Goal: Transaction & Acquisition: Purchase product/service

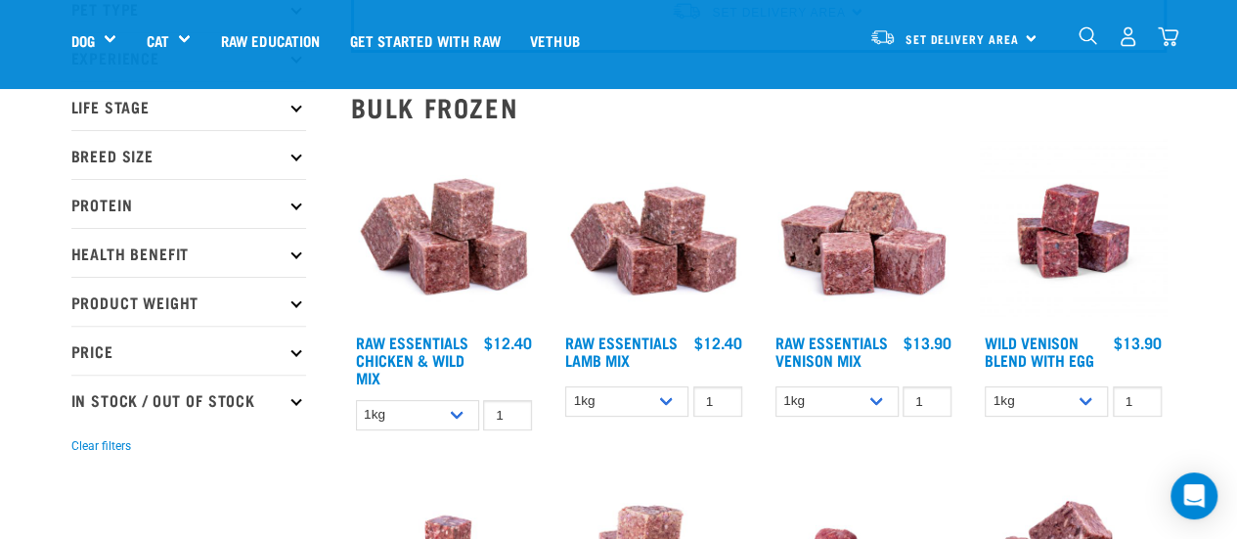
scroll to position [160, 0]
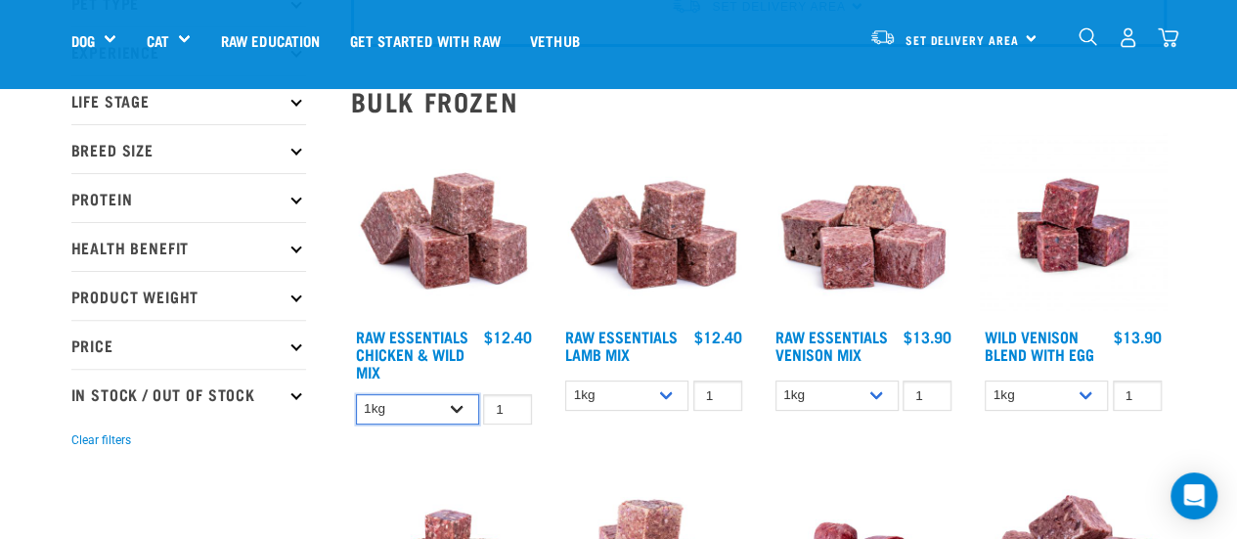
click at [433, 410] on select "1kg 3kg Bulk (10kg)" at bounding box center [417, 409] width 123 height 30
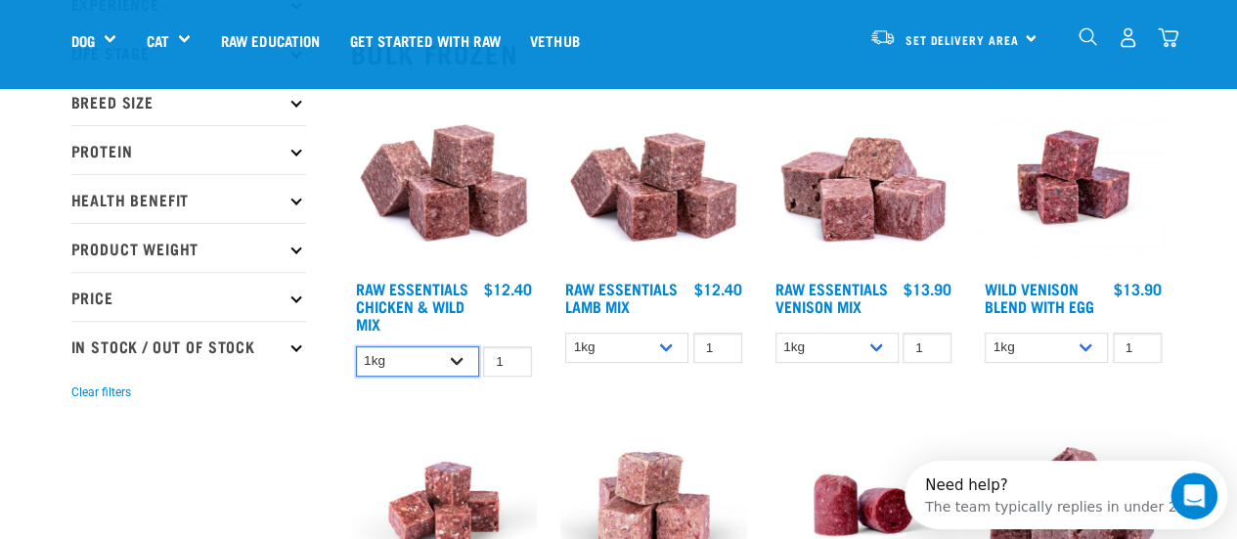
scroll to position [209, 0]
click at [459, 363] on select "1kg 3kg Bulk (10kg)" at bounding box center [417, 360] width 123 height 30
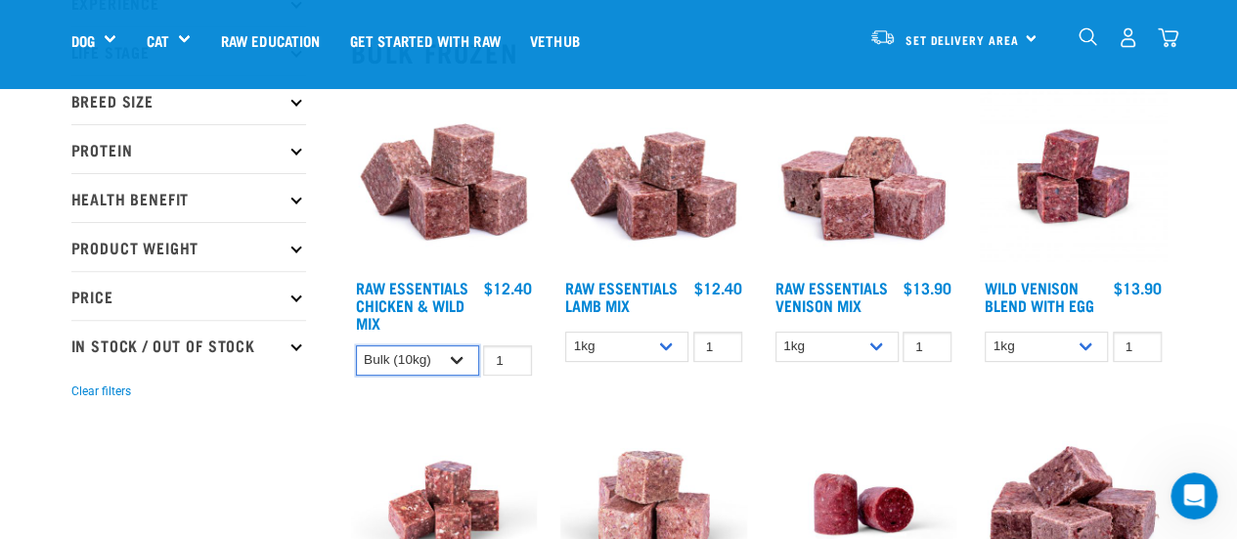
click at [356, 345] on select "1kg 3kg Bulk (10kg)" at bounding box center [417, 360] width 123 height 30
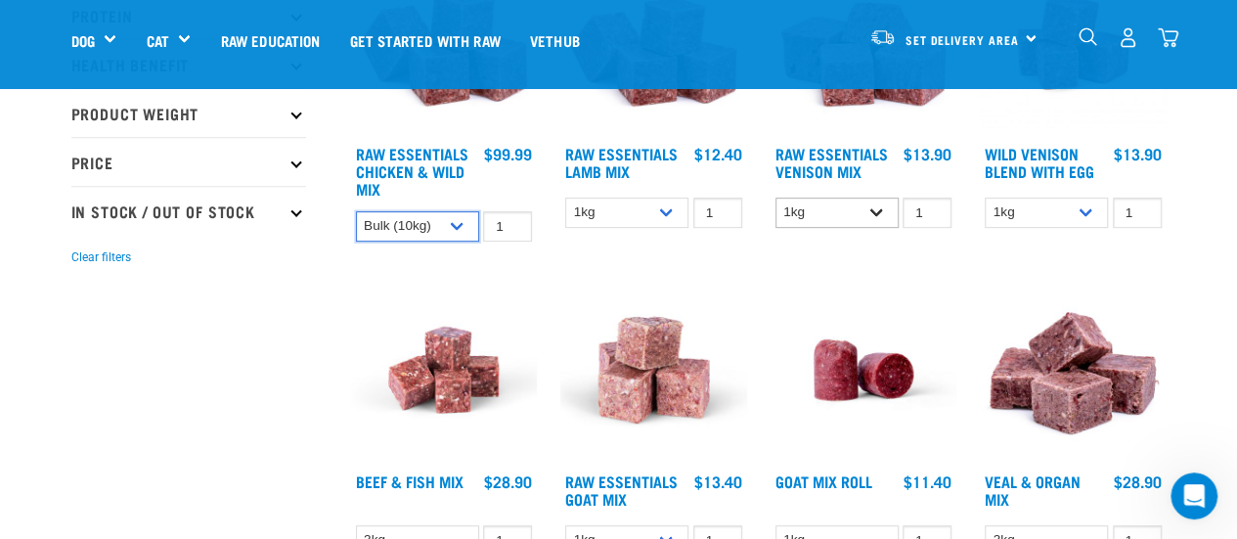
scroll to position [344, 0]
click at [456, 236] on select "1kg 3kg Bulk (10kg)" at bounding box center [417, 225] width 123 height 30
click at [356, 210] on select "1kg 3kg Bulk (10kg)" at bounding box center [417, 225] width 123 height 30
click at [462, 229] on select "1kg 3kg Bulk (10kg)" at bounding box center [417, 225] width 123 height 30
select select "14881"
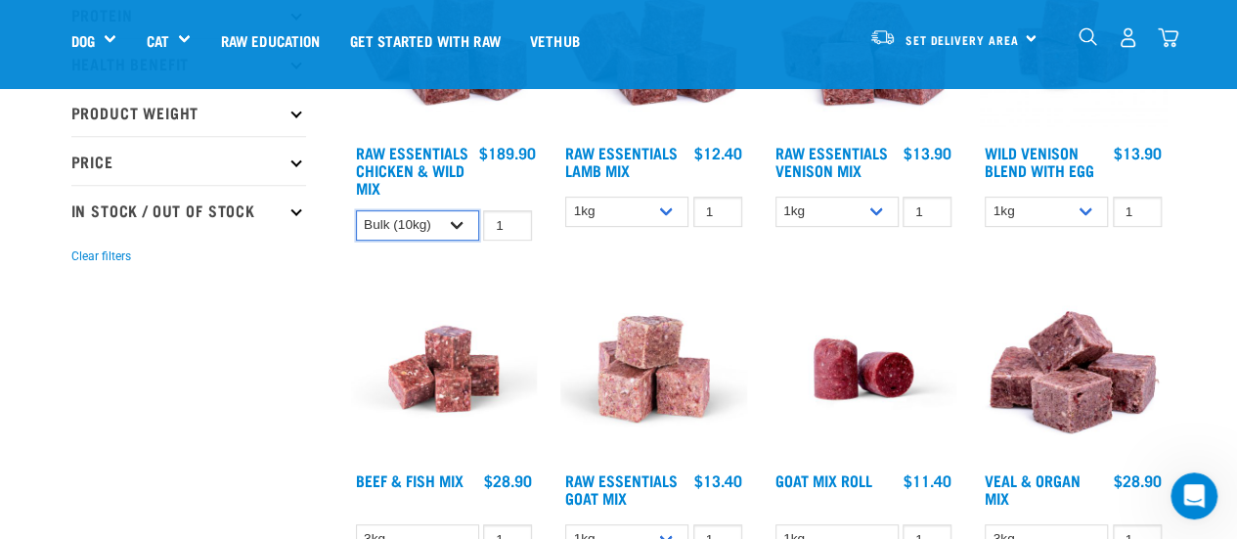
click at [356, 210] on select "1kg 3kg Bulk (10kg)" at bounding box center [417, 225] width 123 height 30
click at [657, 204] on select "1kg 3kg Bulk (10kg)" at bounding box center [626, 212] width 123 height 30
click at [822, 230] on div "Raw Essentials Venison Mix 1 0 100 0 100 0 100" at bounding box center [864, 100] width 210 height 328
click at [847, 191] on div "Raw Essentials Venison Mix 1 0 100 0 100 0 100" at bounding box center [864, 100] width 210 height 328
click at [845, 197] on select "1kg 3kg" at bounding box center [837, 212] width 123 height 30
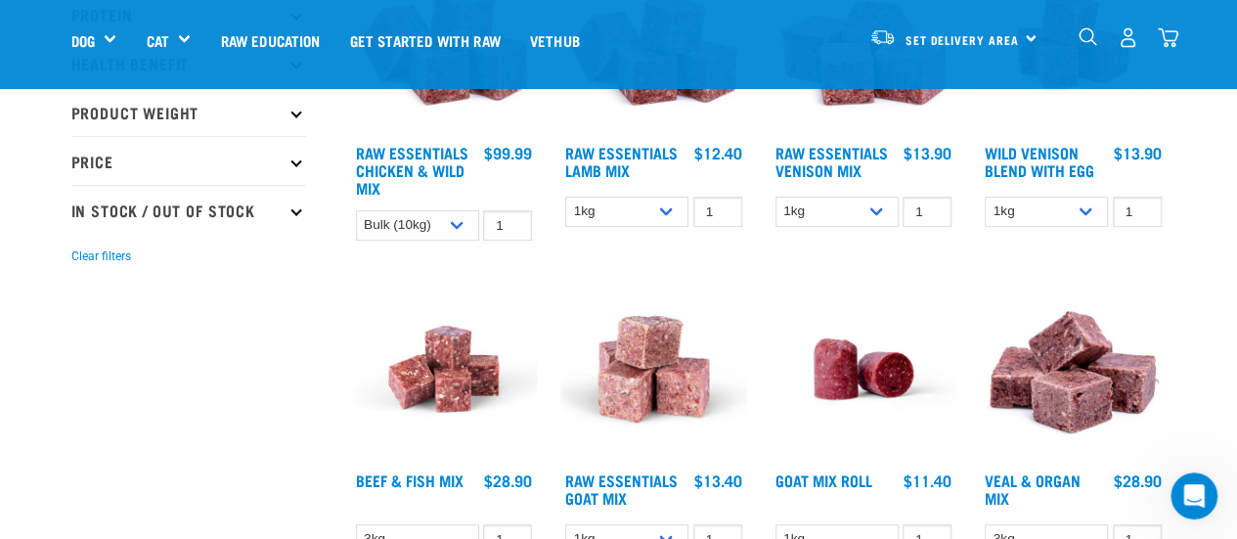
click at [1156, 271] on div "Veal & Organ Mix 1 0 100 0 100" at bounding box center [1073, 421] width 210 height 314
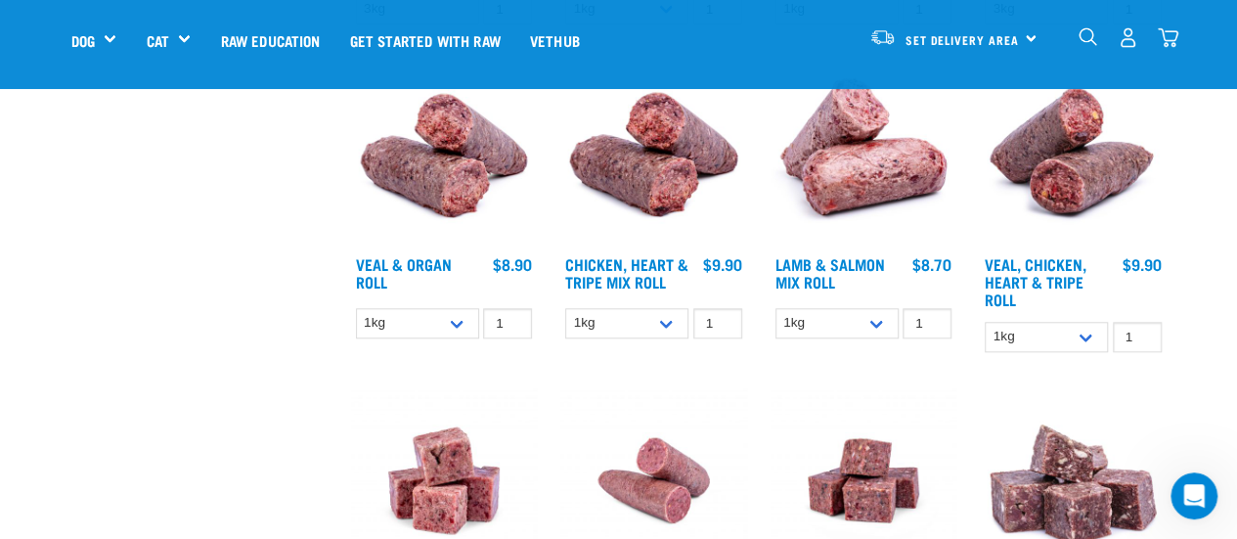
scroll to position [870, 0]
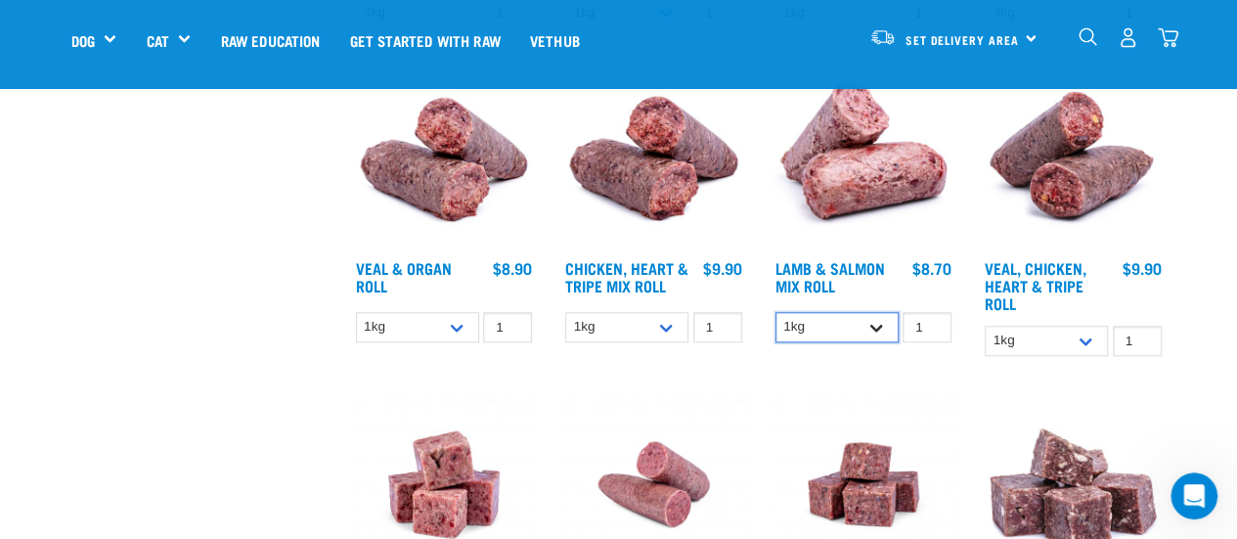
click at [883, 324] on select "1kg Bulk (10kg)" at bounding box center [837, 327] width 123 height 30
click at [776, 312] on select "1kg Bulk (10kg)" at bounding box center [837, 327] width 123 height 30
click at [849, 320] on select "1kg Bulk (10kg)" at bounding box center [837, 327] width 123 height 30
select select "337"
click at [776, 312] on select "1kg Bulk (10kg)" at bounding box center [837, 327] width 123 height 30
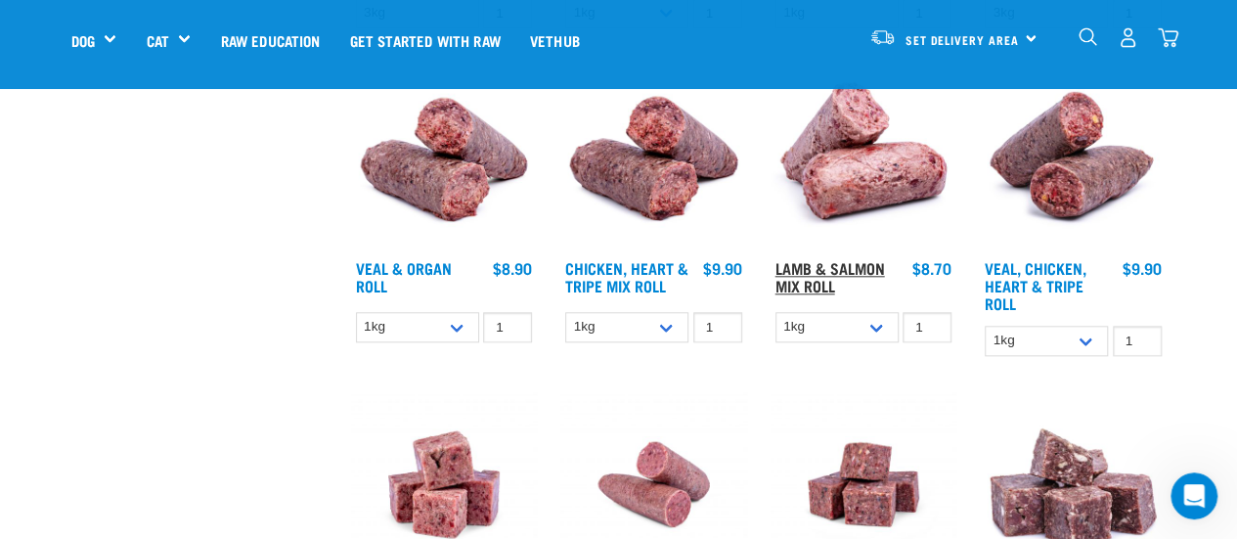
click at [845, 272] on link "Lamb & Salmon Mix Roll" at bounding box center [831, 276] width 110 height 26
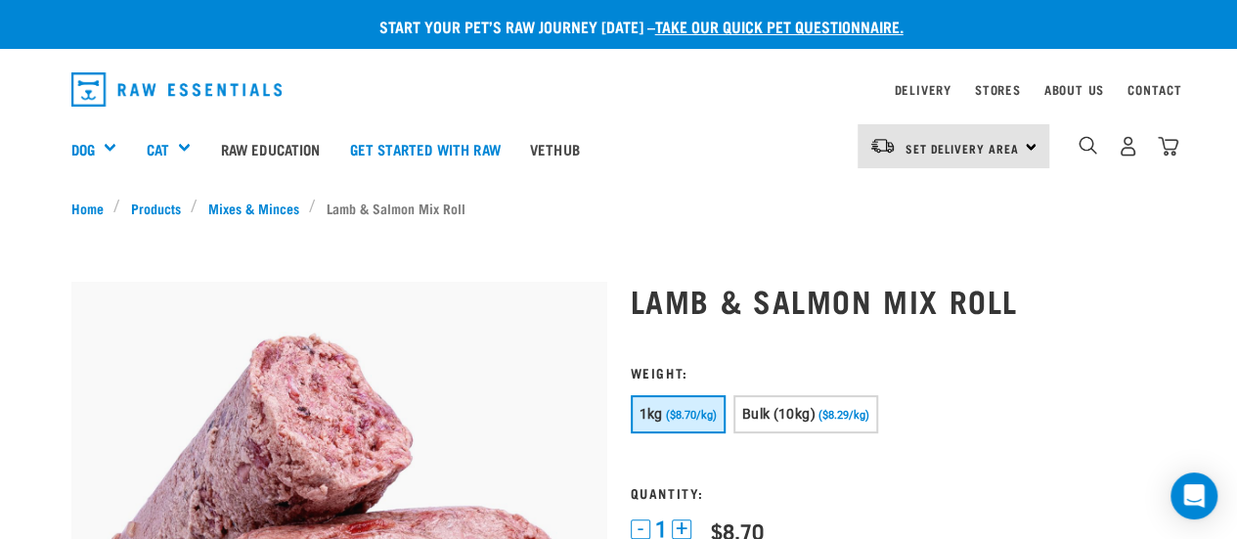
click at [675, 417] on span "($8.70/kg)" at bounding box center [691, 415] width 51 height 13
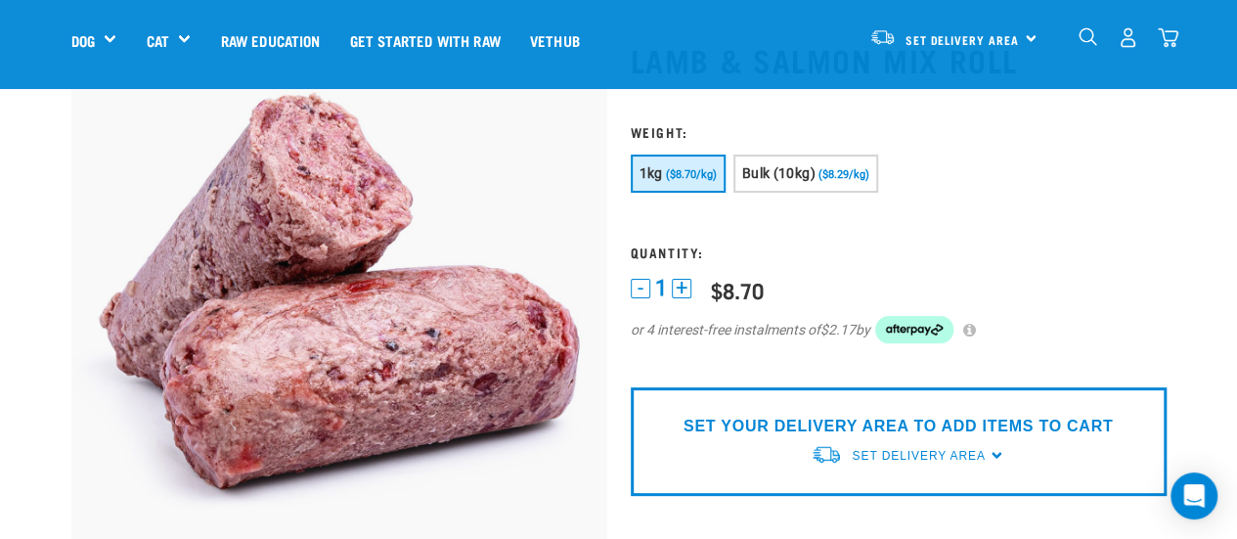
scroll to position [104, 0]
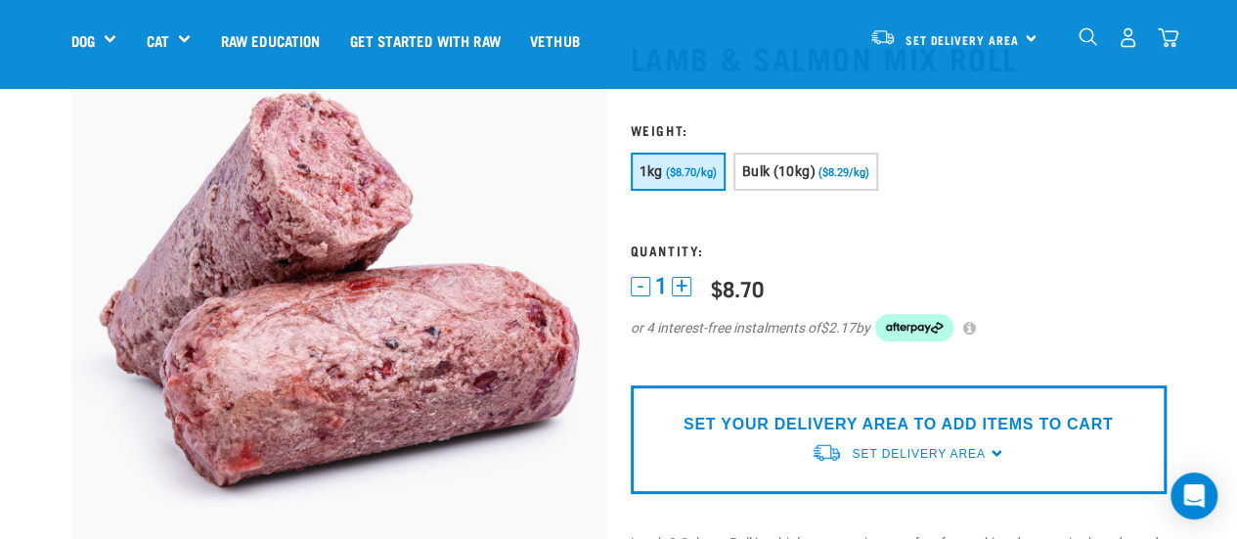
click at [885, 443] on div "Set Delivery Area" at bounding box center [918, 453] width 133 height 35
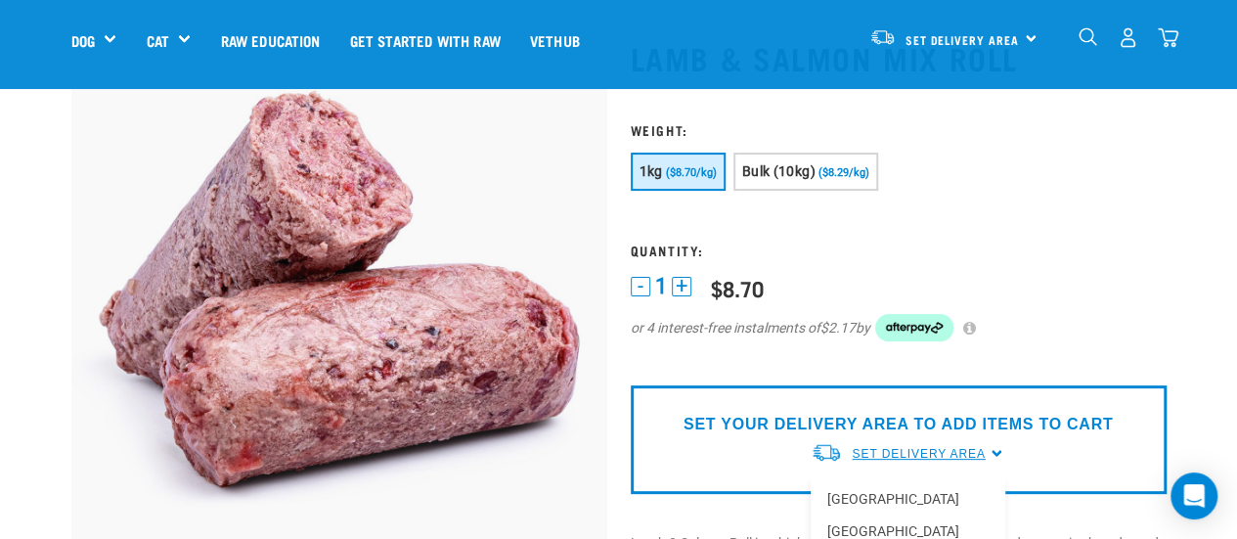
scroll to position [299, 0]
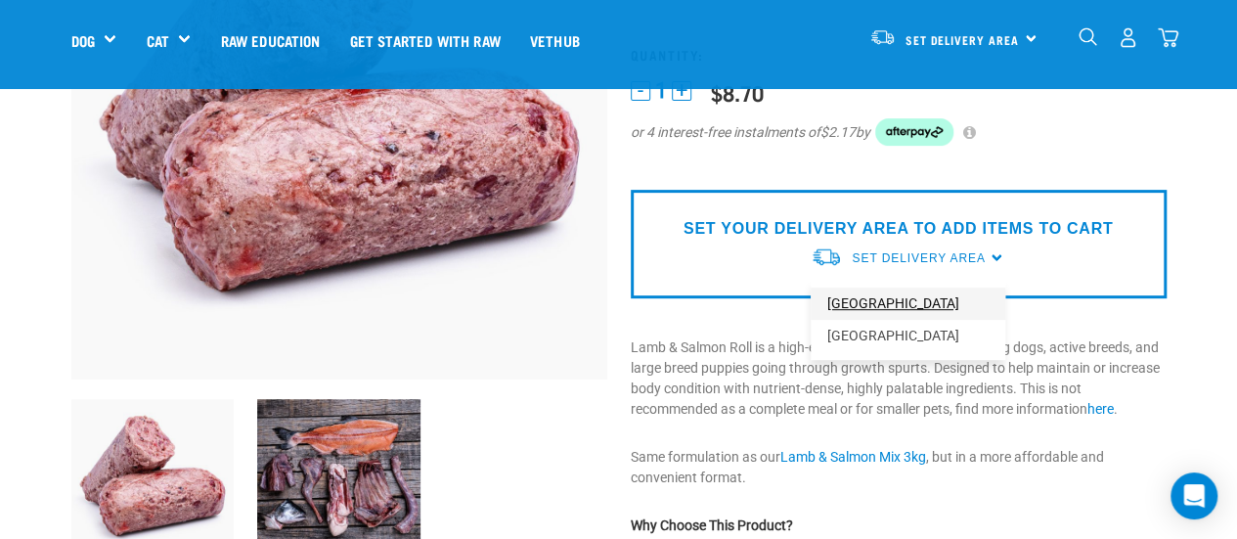
click at [895, 302] on link "[GEOGRAPHIC_DATA]" at bounding box center [908, 304] width 195 height 32
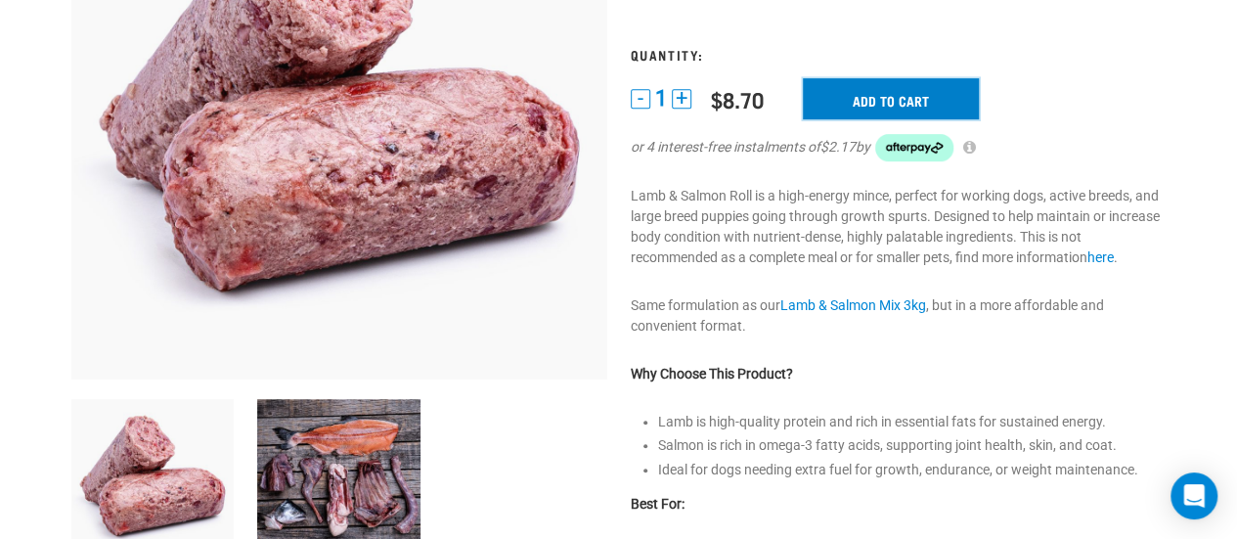
click at [872, 98] on input "Add to cart" at bounding box center [891, 98] width 176 height 41
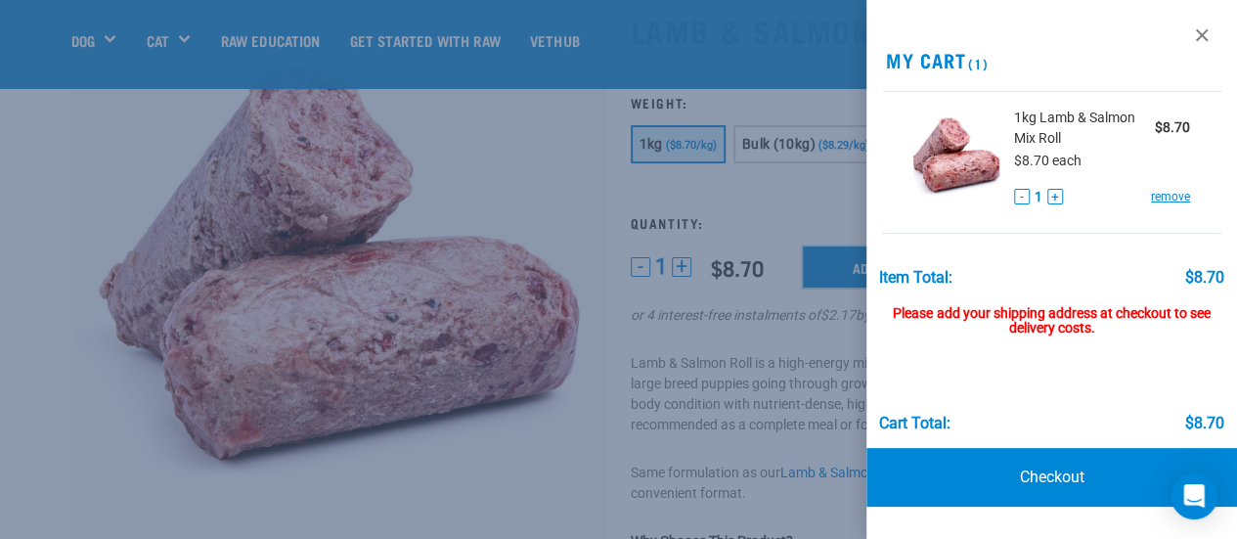
scroll to position [130, 0]
click at [1197, 34] on link at bounding box center [1201, 35] width 31 height 31
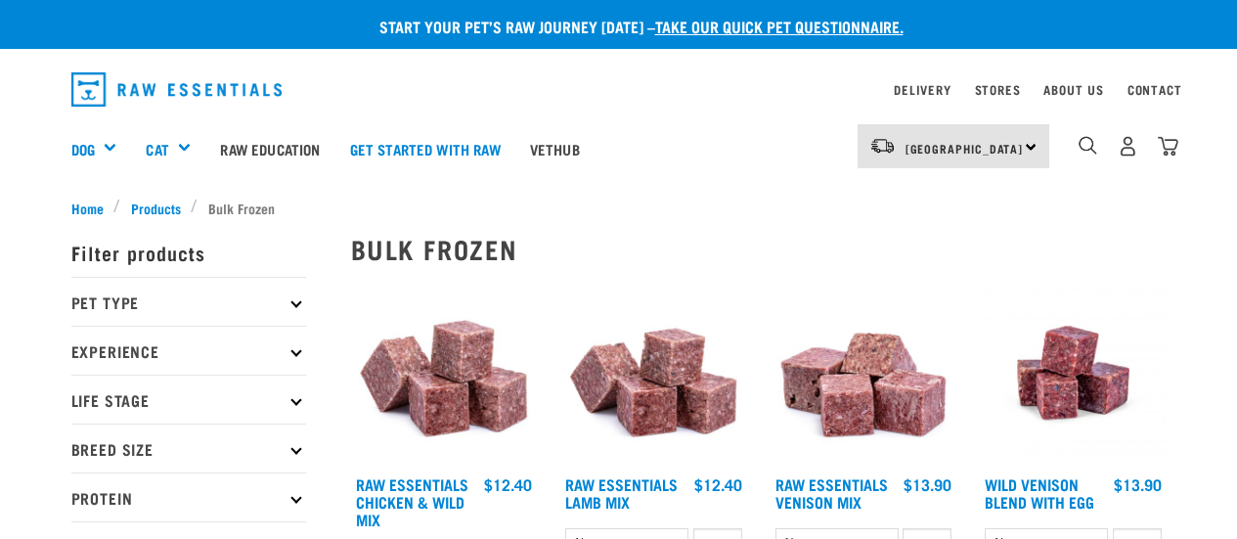
select select "14881"
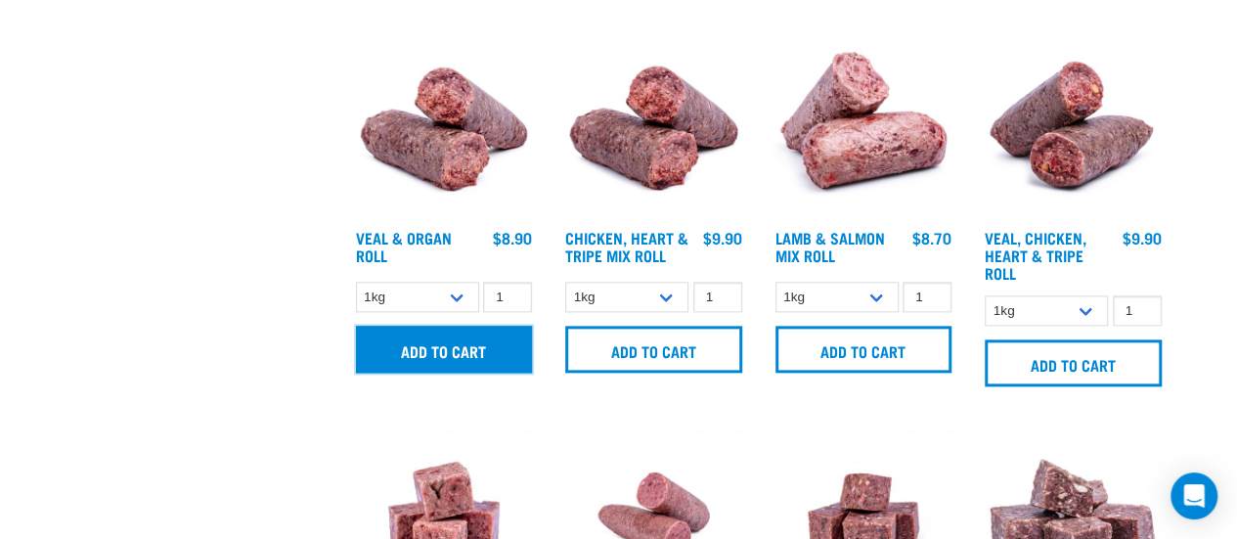
click at [458, 344] on input "Add to cart" at bounding box center [444, 349] width 177 height 47
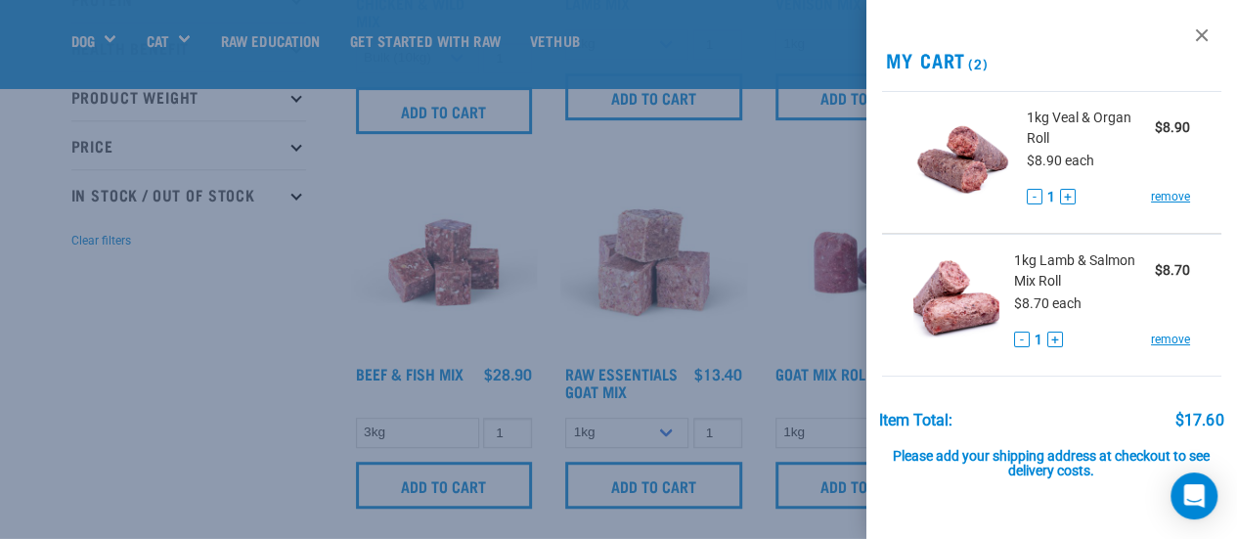
scroll to position [359, 0]
click at [1187, 35] on link at bounding box center [1201, 35] width 31 height 31
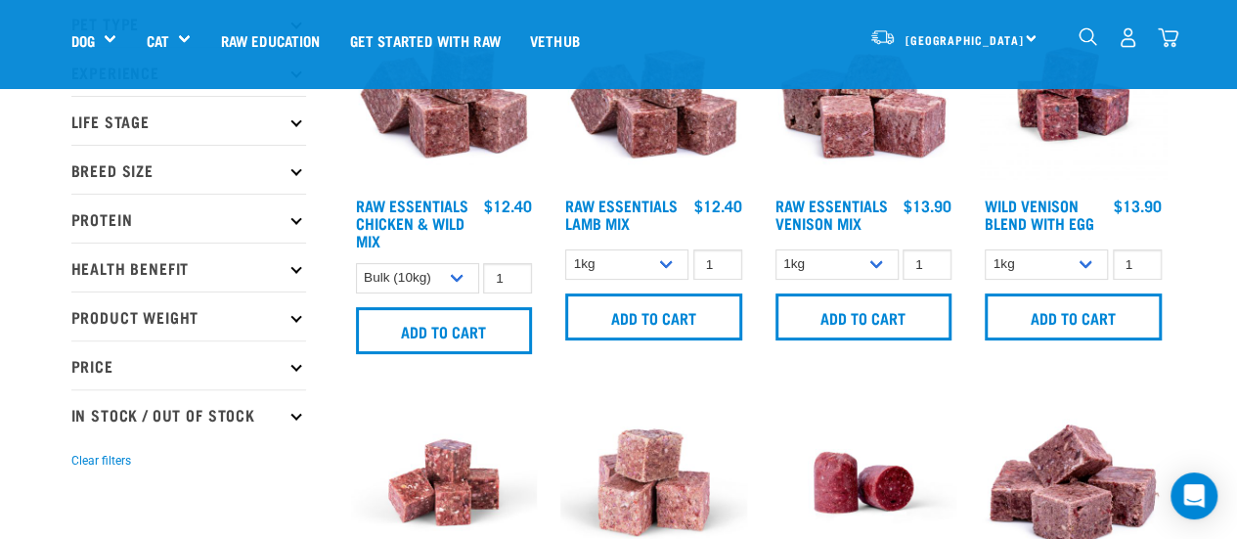
scroll to position [138, 0]
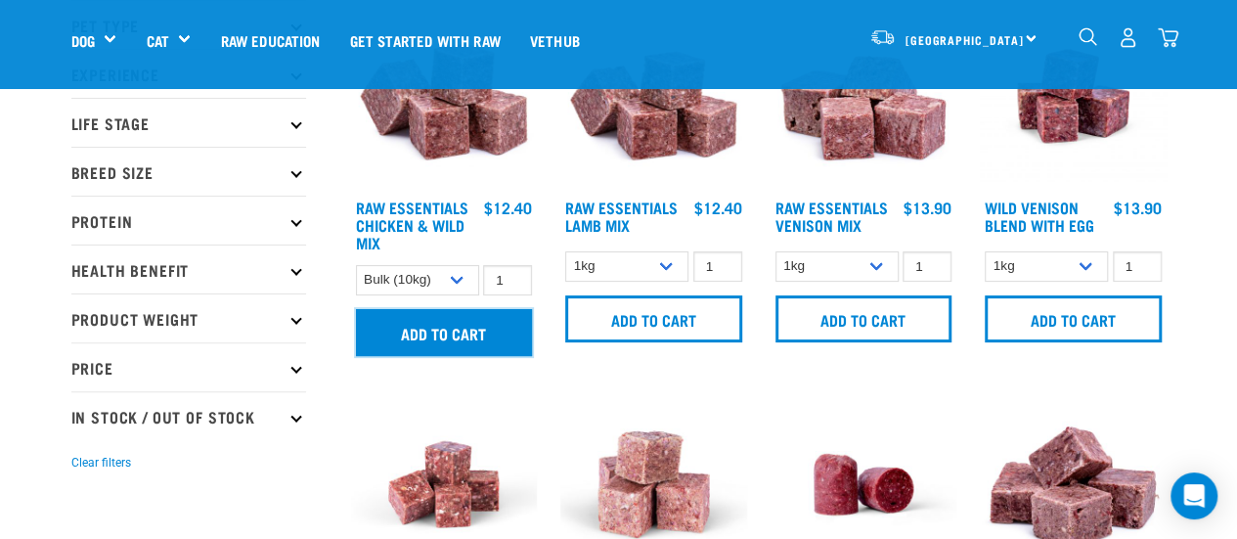
click at [423, 322] on input "Add to cart" at bounding box center [444, 332] width 177 height 47
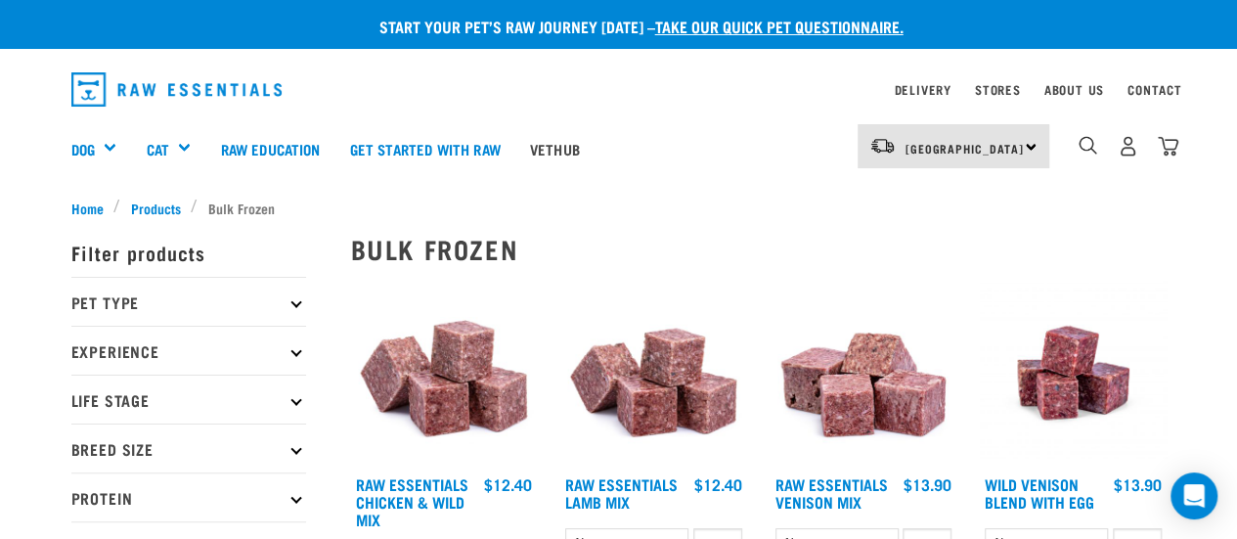
click at [213, 148] on link "Raw Education" at bounding box center [269, 149] width 129 height 78
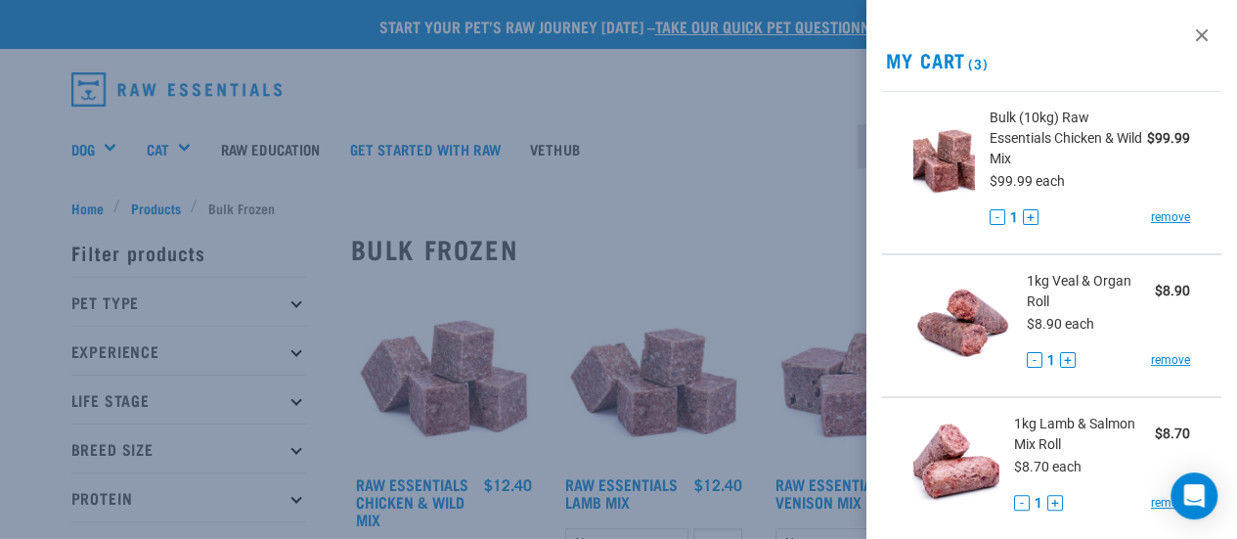
click at [97, 140] on div at bounding box center [618, 269] width 1237 height 539
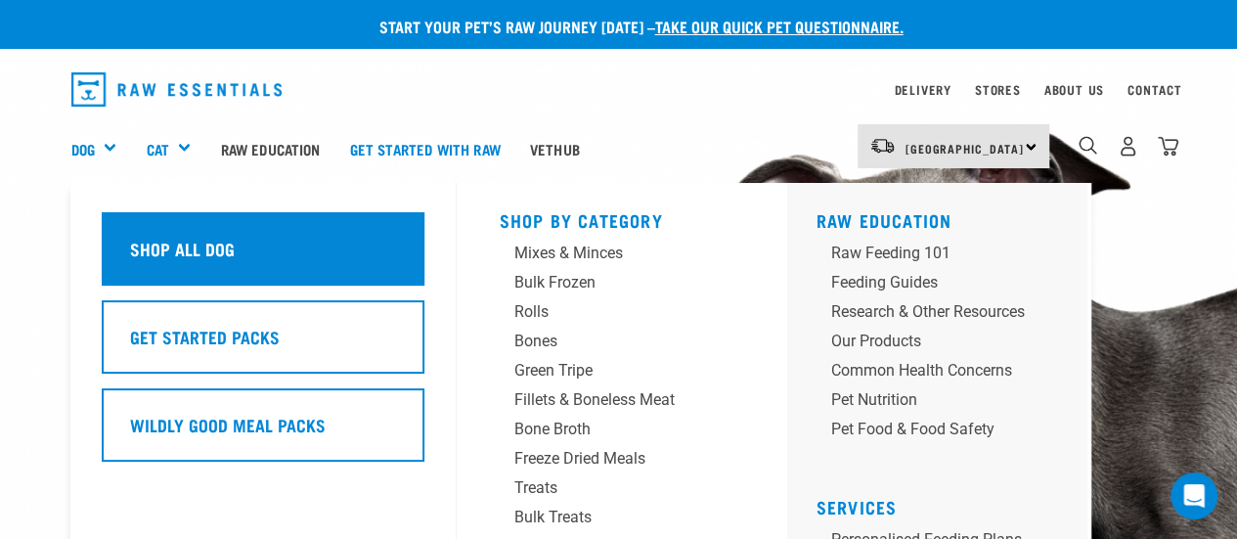
click at [260, 261] on div "Shop All Dog" at bounding box center [263, 248] width 323 height 73
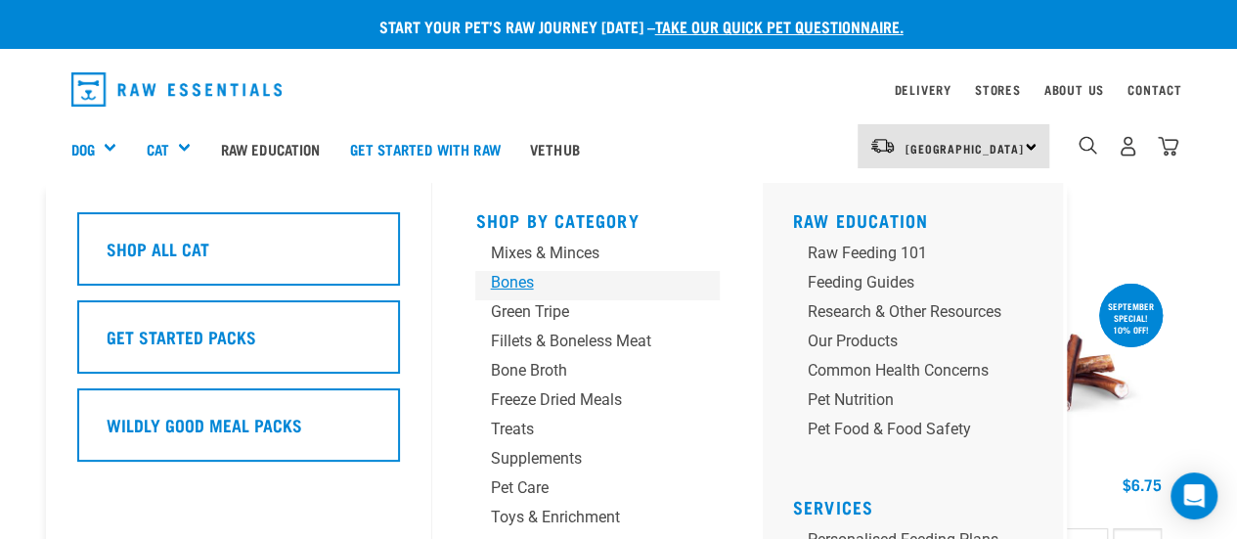
click at [512, 283] on div "Bones" at bounding box center [581, 282] width 183 height 23
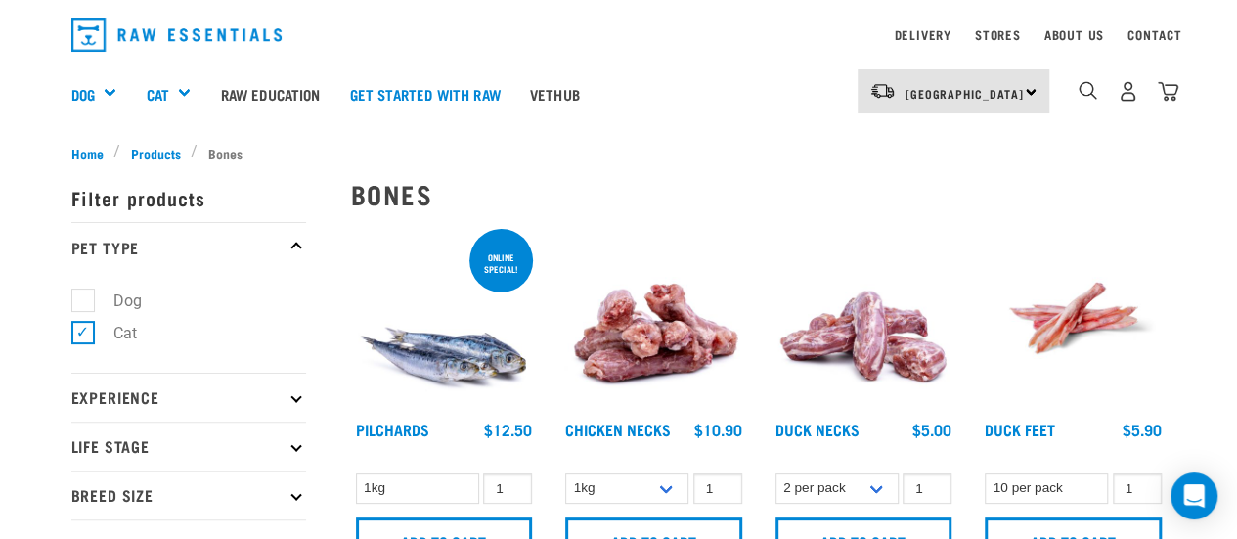
scroll to position [54, 0]
click at [1084, 92] on img "dropdown navigation" at bounding box center [1088, 91] width 19 height 19
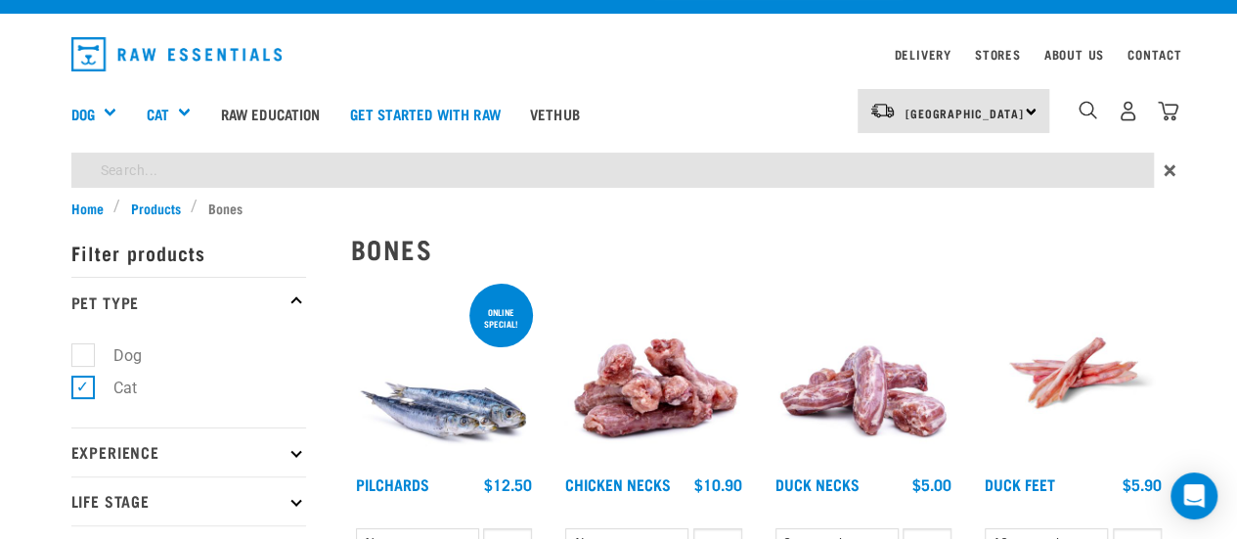
scroll to position [34, 0]
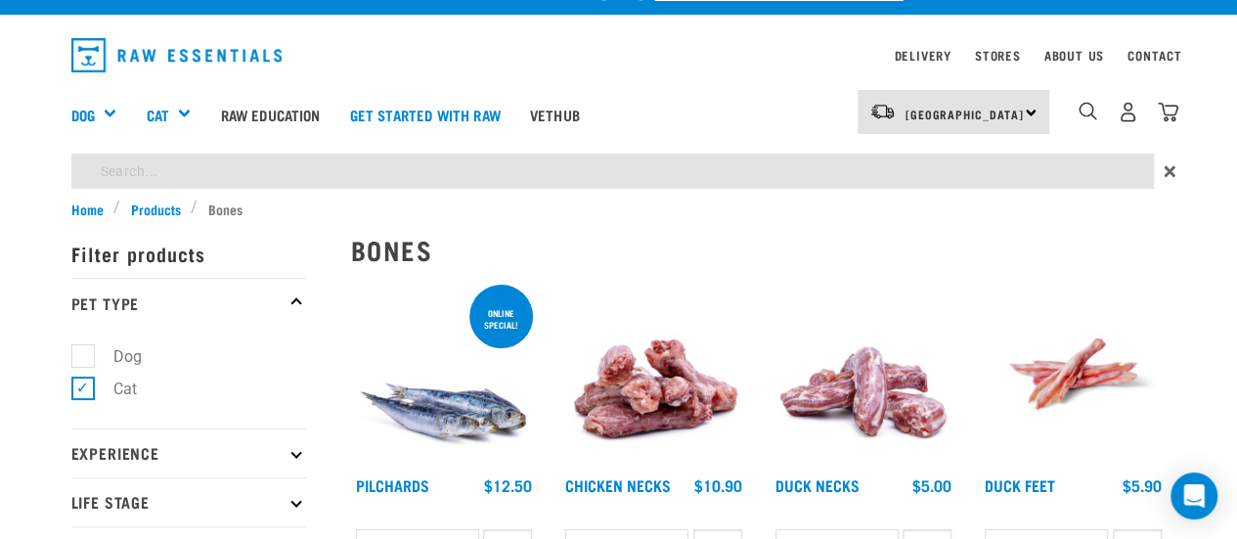
click at [82, 359] on label "Dog" at bounding box center [115, 356] width 67 height 24
click at [77, 359] on input "Dog" at bounding box center [77, 352] width 13 height 13
checkbox input "true"
click at [82, 378] on label "Cat" at bounding box center [113, 389] width 63 height 24
click at [80, 379] on input "Cat" at bounding box center [77, 385] width 13 height 13
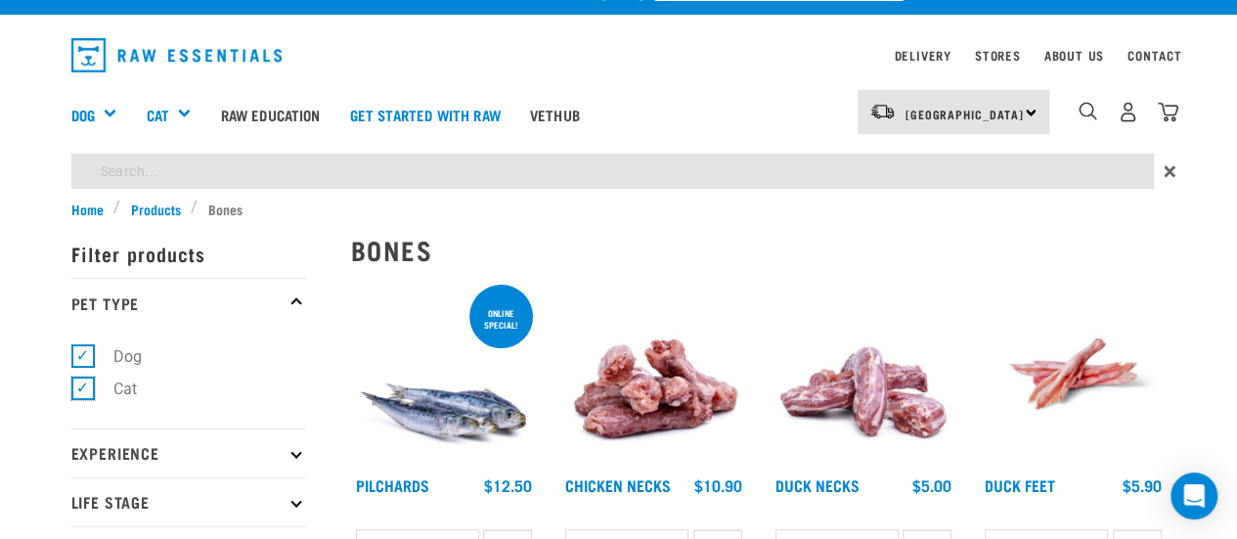
checkbox input "false"
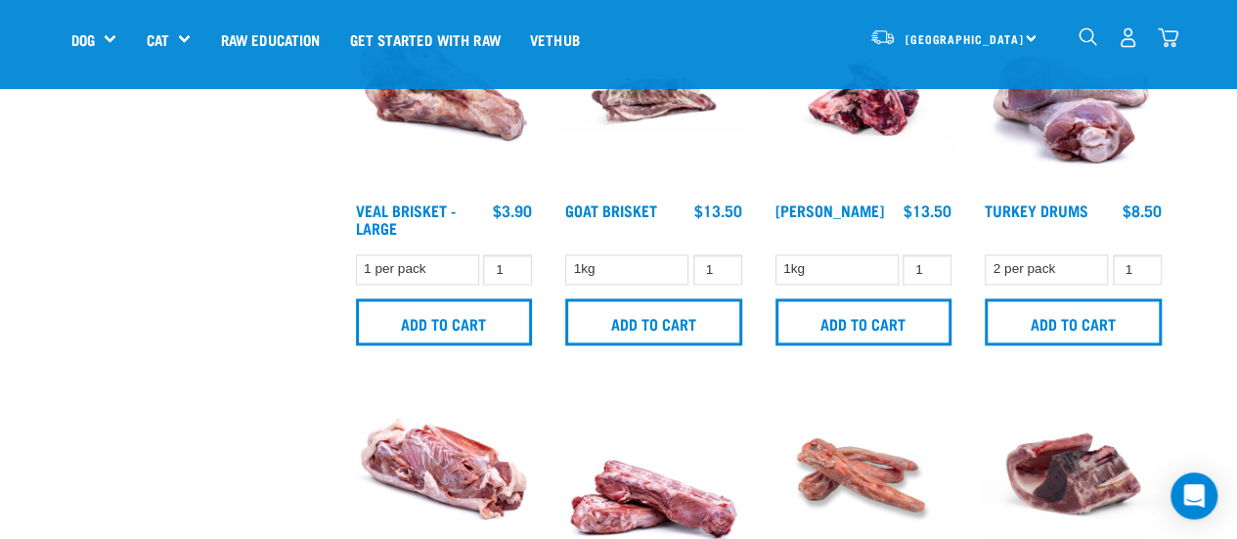
scroll to position [1251, 0]
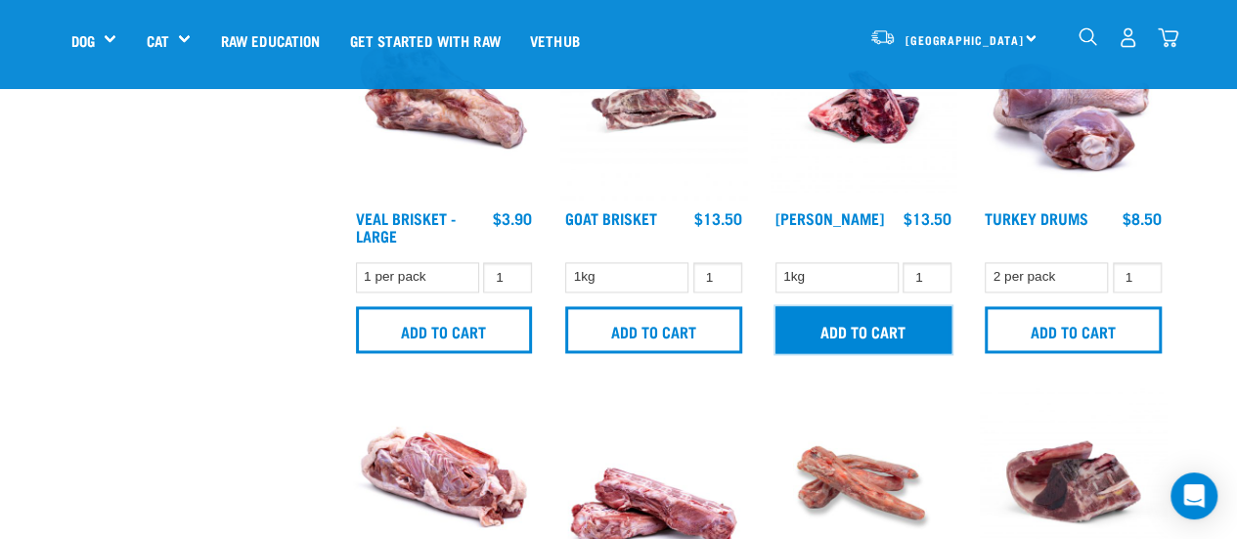
click at [852, 325] on input "Add to cart" at bounding box center [864, 329] width 177 height 47
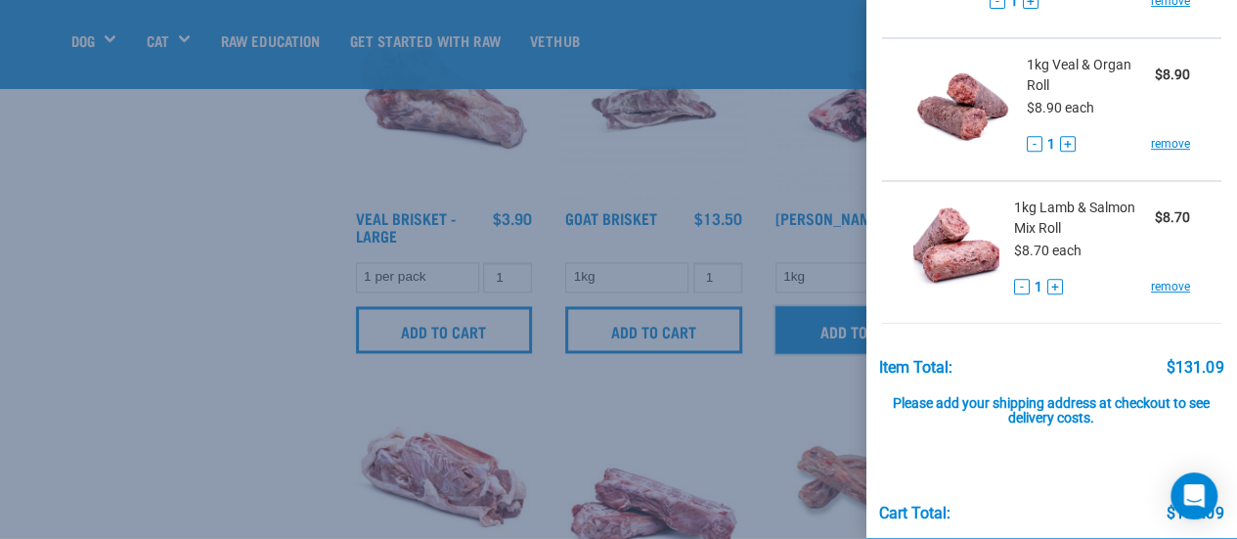
scroll to position [437, 0]
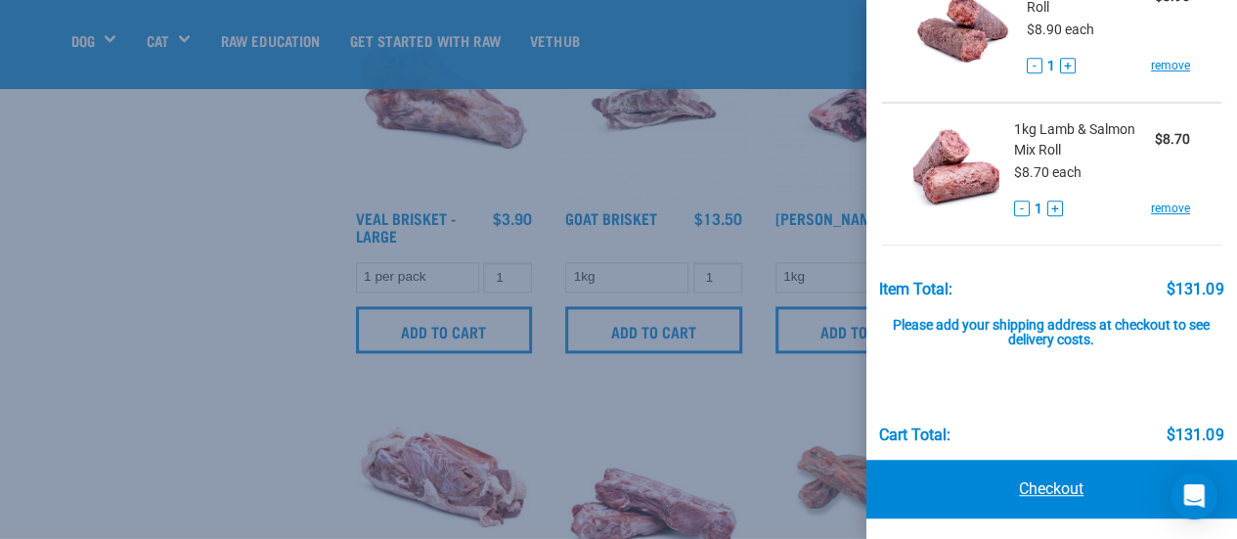
click at [1013, 492] on link "Checkout" at bounding box center [1053, 489] width 372 height 59
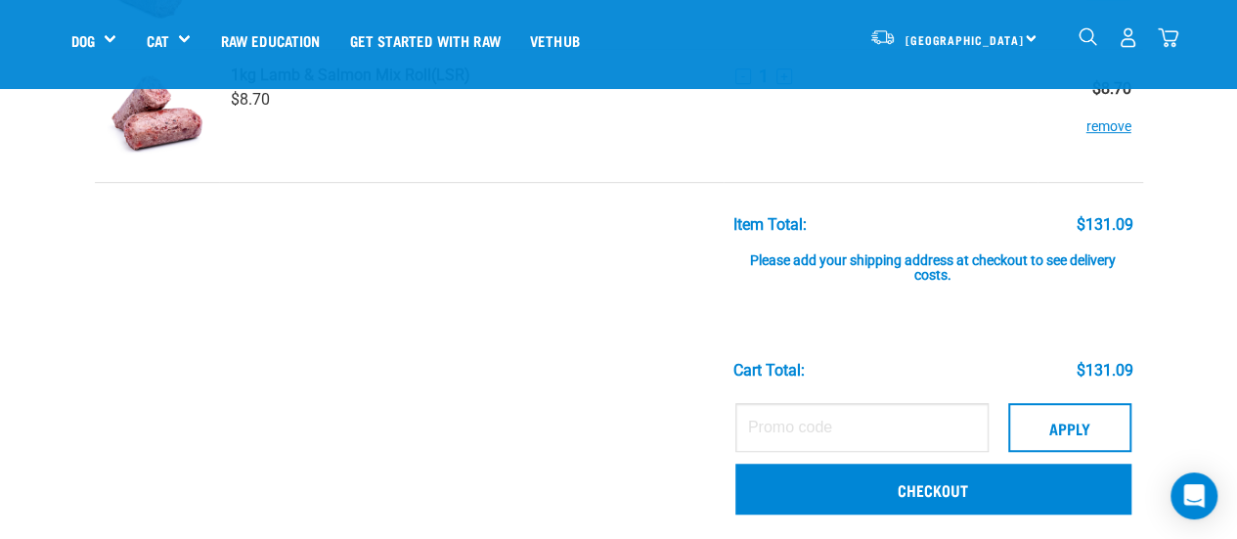
scroll to position [518, 0]
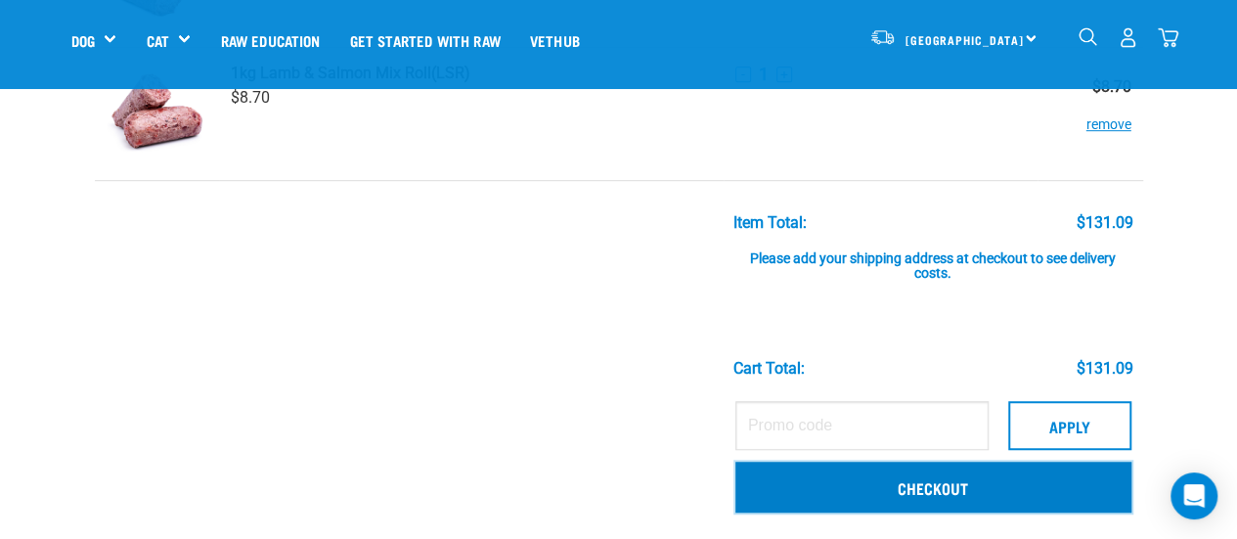
click at [844, 489] on link "Checkout" at bounding box center [933, 487] width 396 height 51
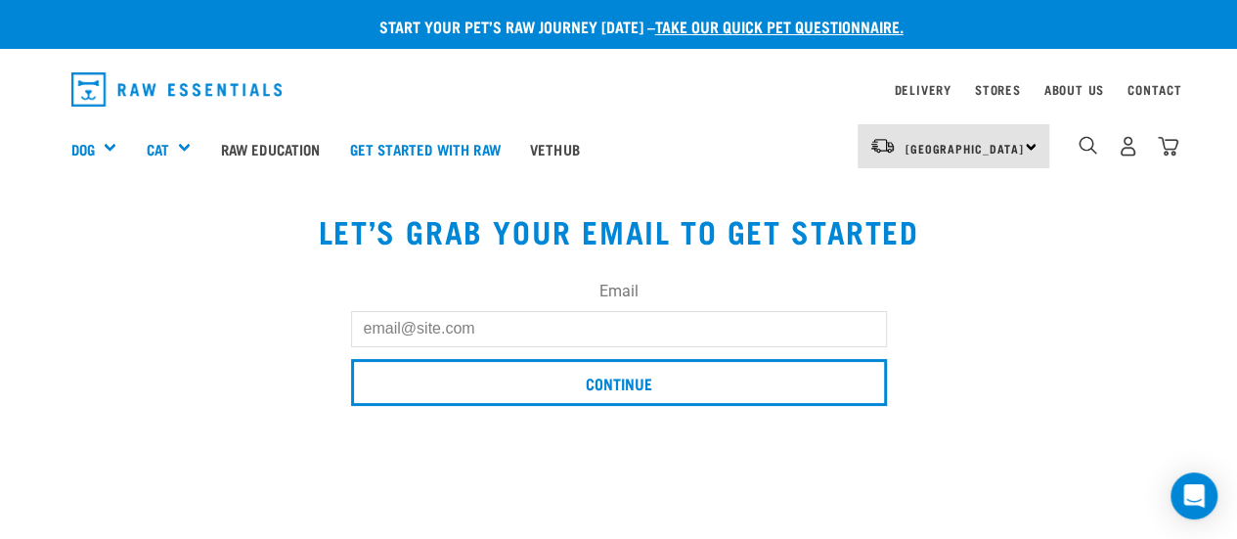
click at [387, 325] on input "Email" at bounding box center [619, 328] width 536 height 35
type input "[EMAIL_ADDRESS][DOMAIN_NAME]"
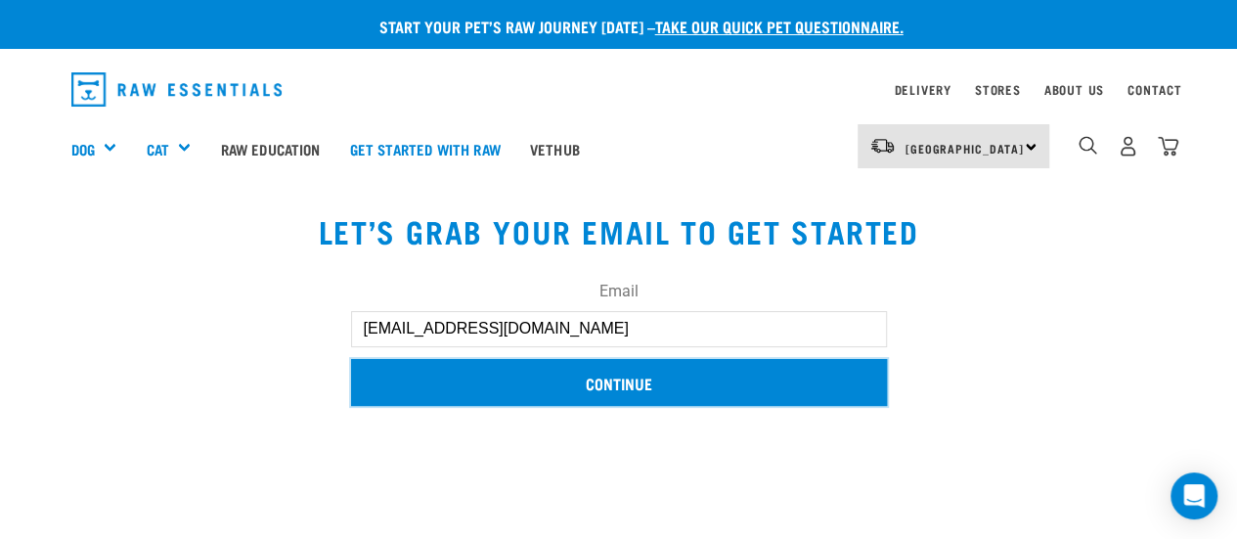
click at [558, 366] on input "Continue" at bounding box center [619, 382] width 536 height 47
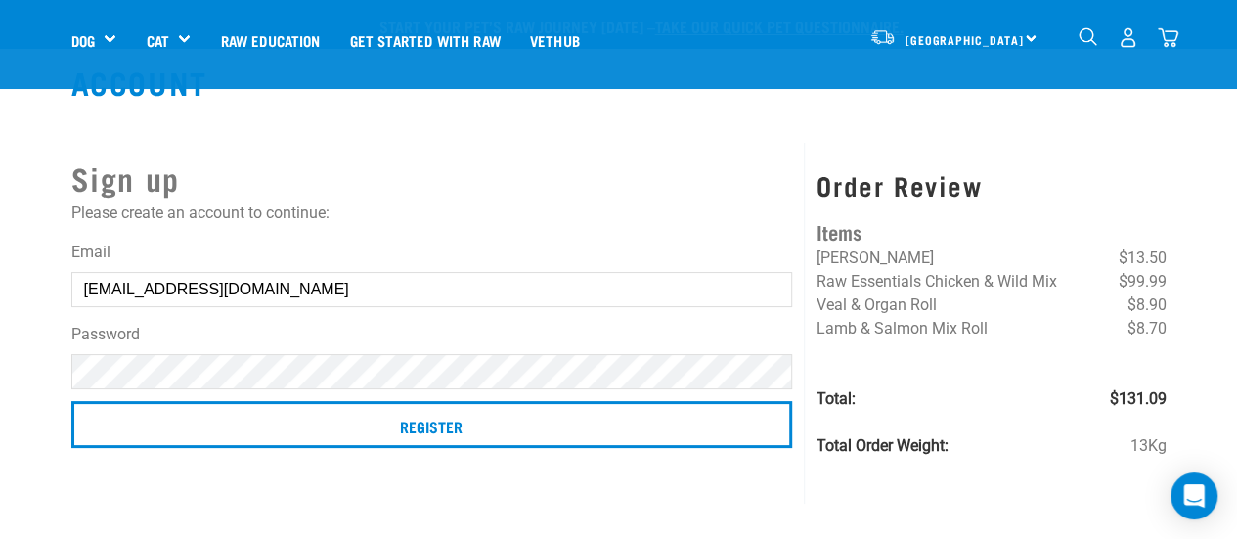
scroll to position [160, 0]
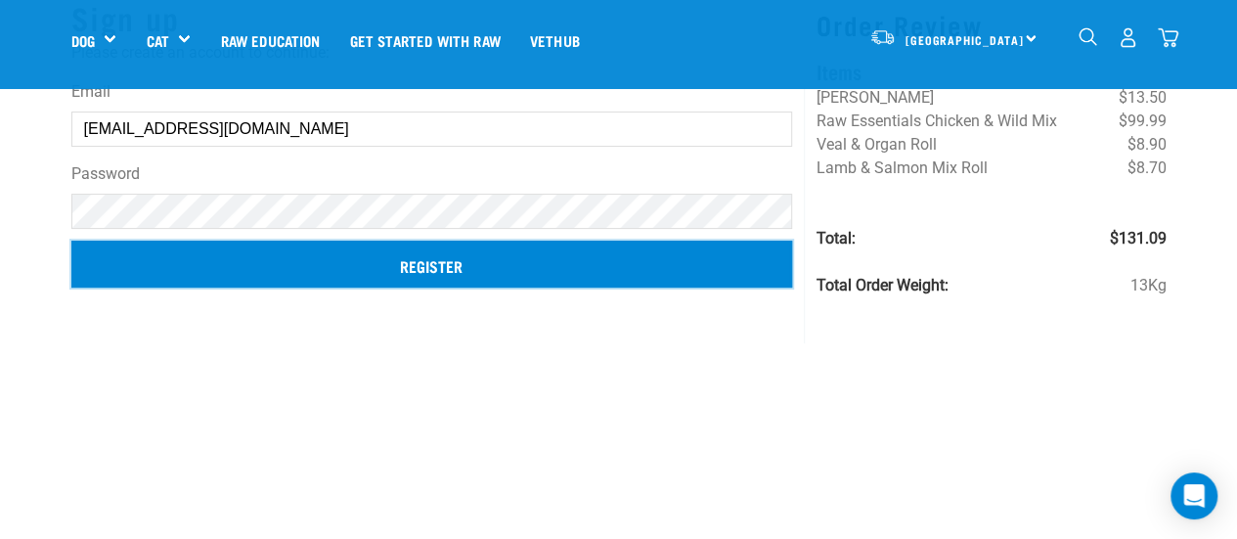
click at [404, 253] on input "Register" at bounding box center [432, 264] width 722 height 47
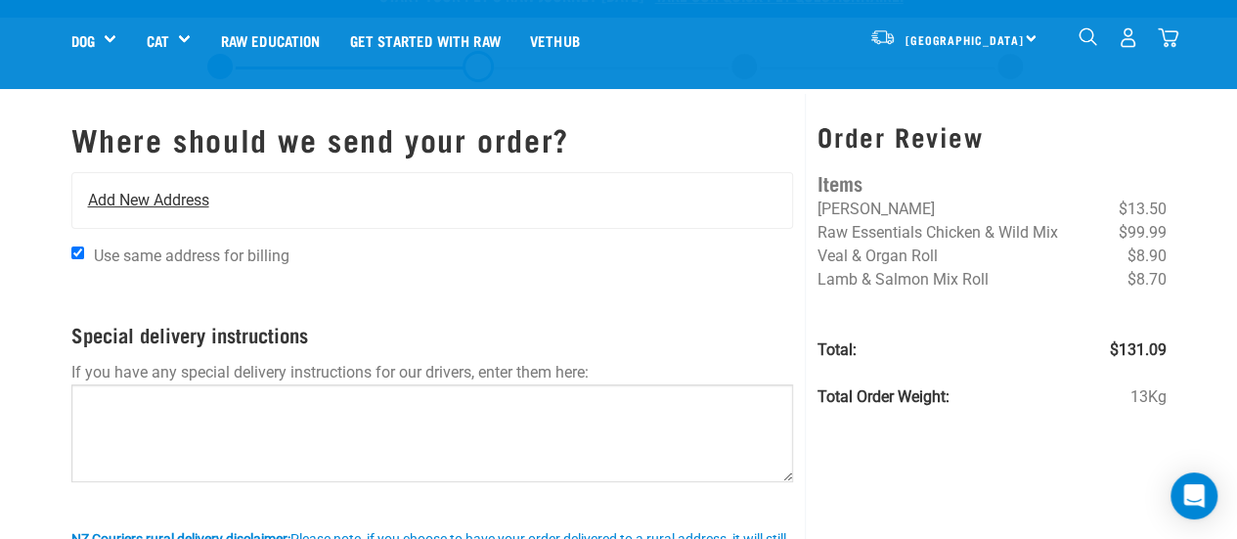
scroll to position [98, 0]
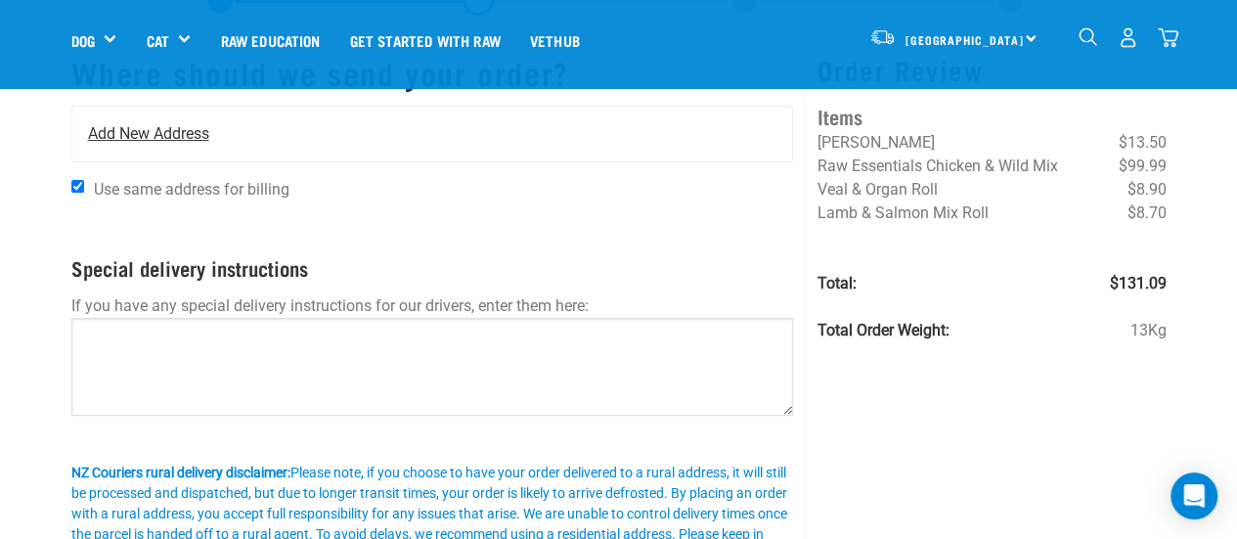
click at [198, 134] on span "Add New Address" at bounding box center [148, 133] width 121 height 23
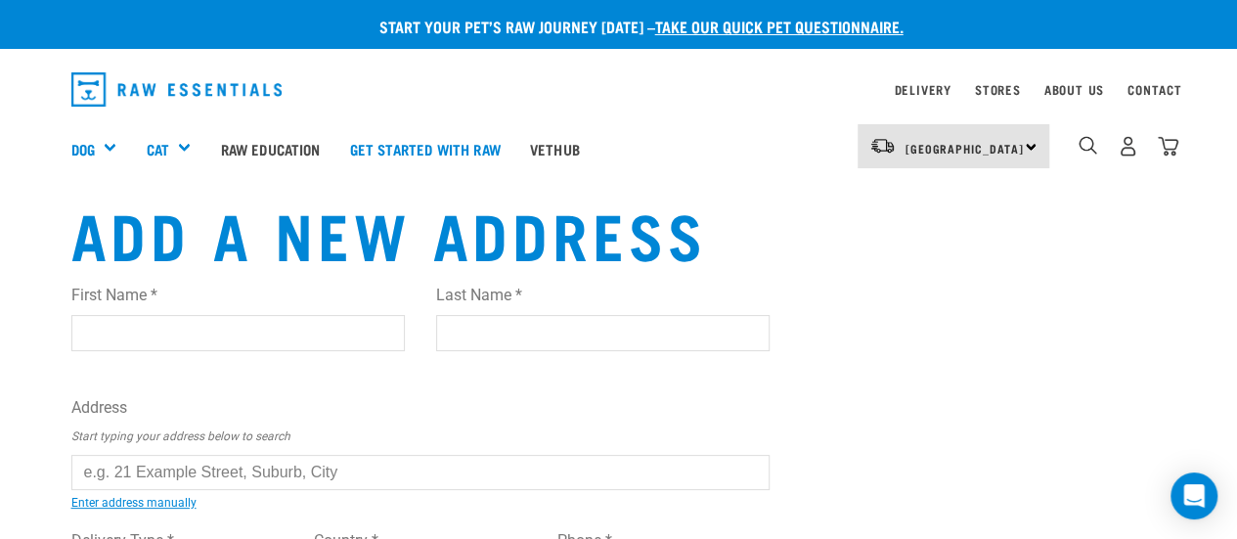
click at [156, 326] on input "First Name *" at bounding box center [238, 332] width 334 height 35
type input "sarah"
type input "leech"
type input "[STREET_ADDRESS]"
type input "Wellington"
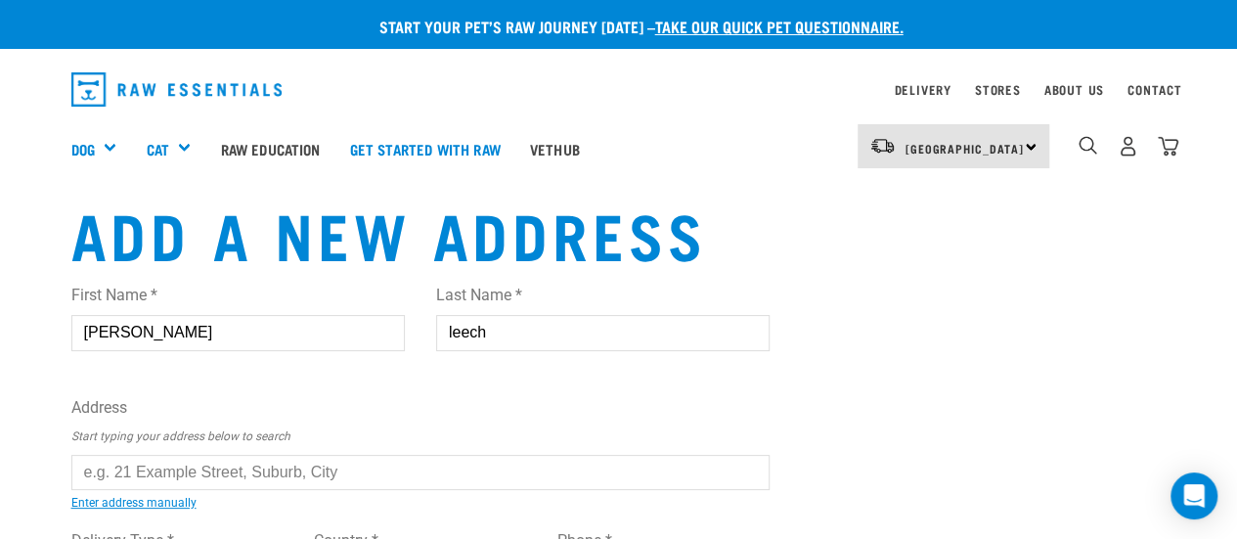
type input "6021"
type input "0277387890"
click at [94, 331] on input "sarah" at bounding box center [238, 332] width 334 height 35
type input "Sarah"
click at [454, 323] on input "leech" at bounding box center [603, 332] width 334 height 35
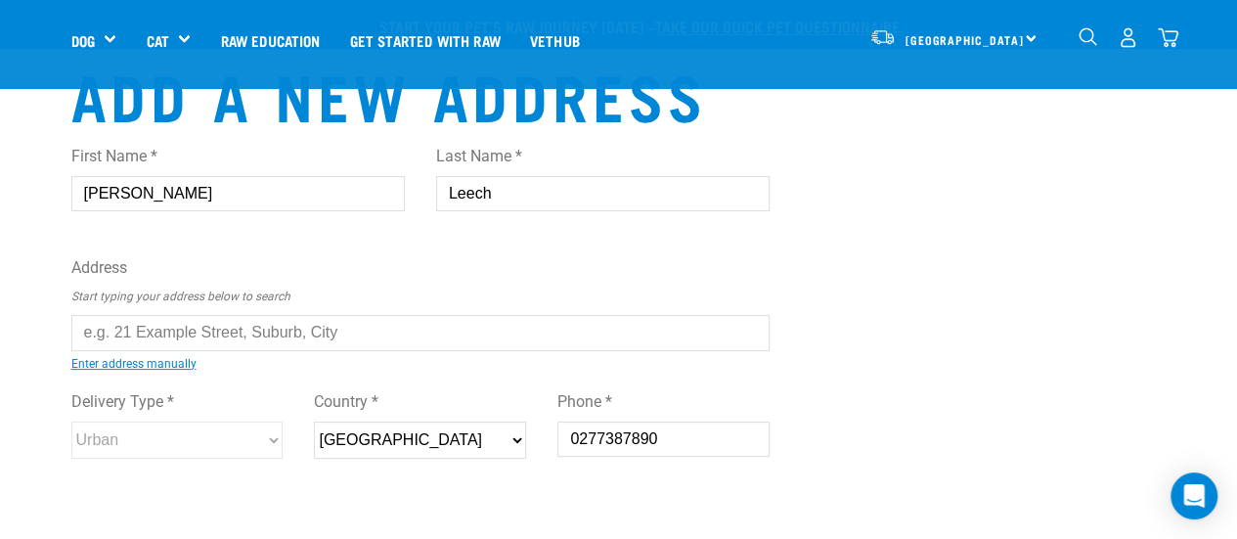
scroll to position [88, 0]
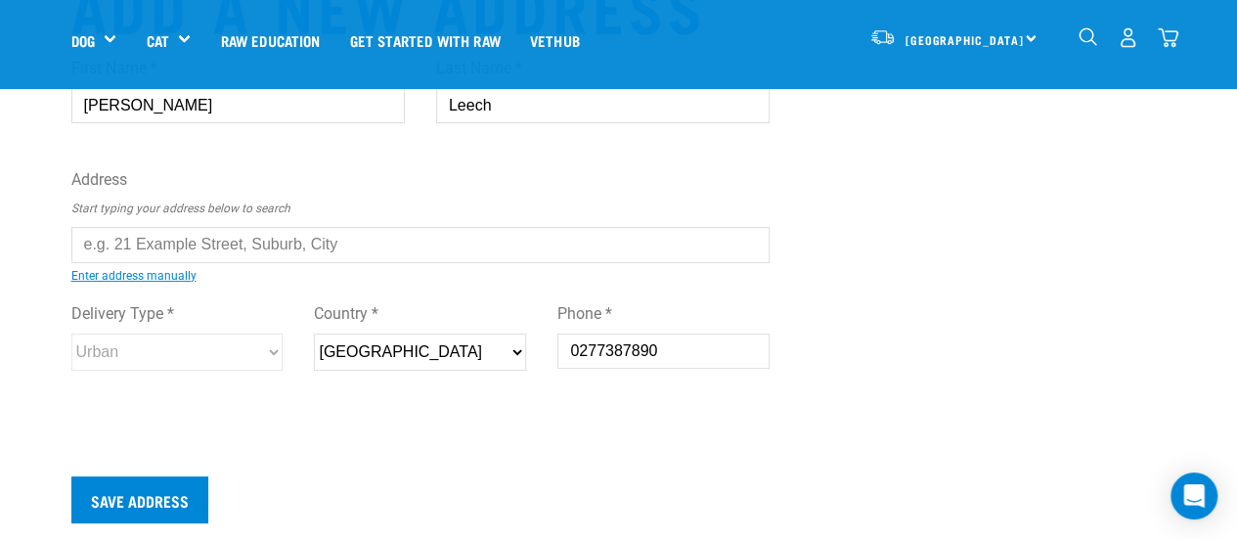
type input "Leech"
click at [258, 242] on input "text" at bounding box center [420, 244] width 699 height 35
click at [93, 259] on ul "36 Aro Street, Aro Valley, Wellington 6021 36 Aro della Crescent, Ranui, Auckla…" at bounding box center [93, 259] width 0 height 0
type input "36 Aro Street, Aro Valley, Wellington 6021"
type input "Aro Valley"
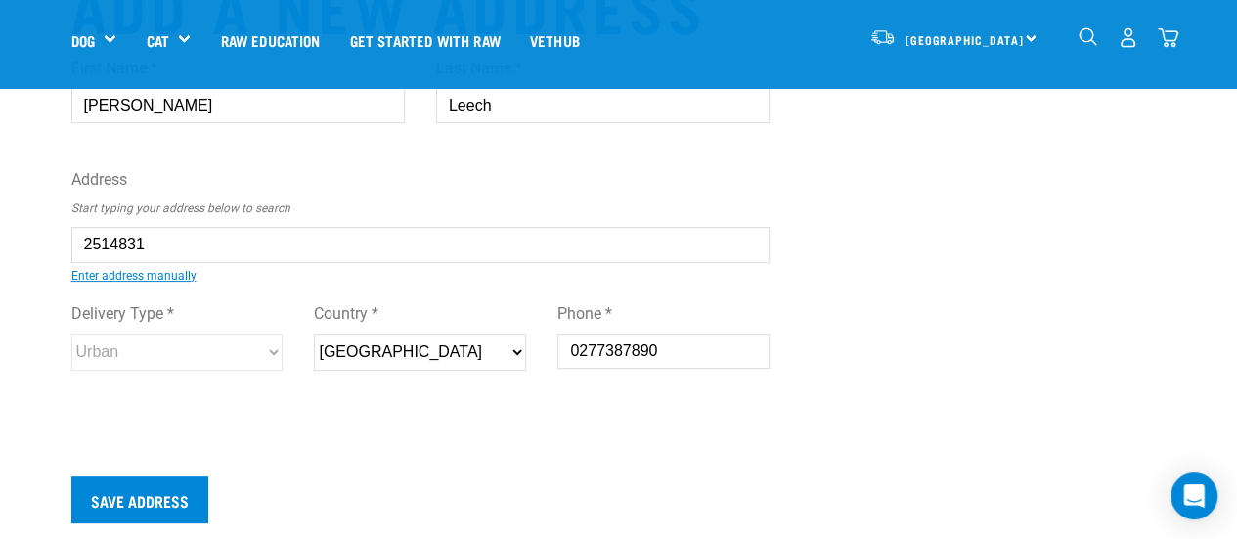
select select "WGN"
select select "Urban"
type input "36 Aro Street, Aro Valley, Wellington 6021"
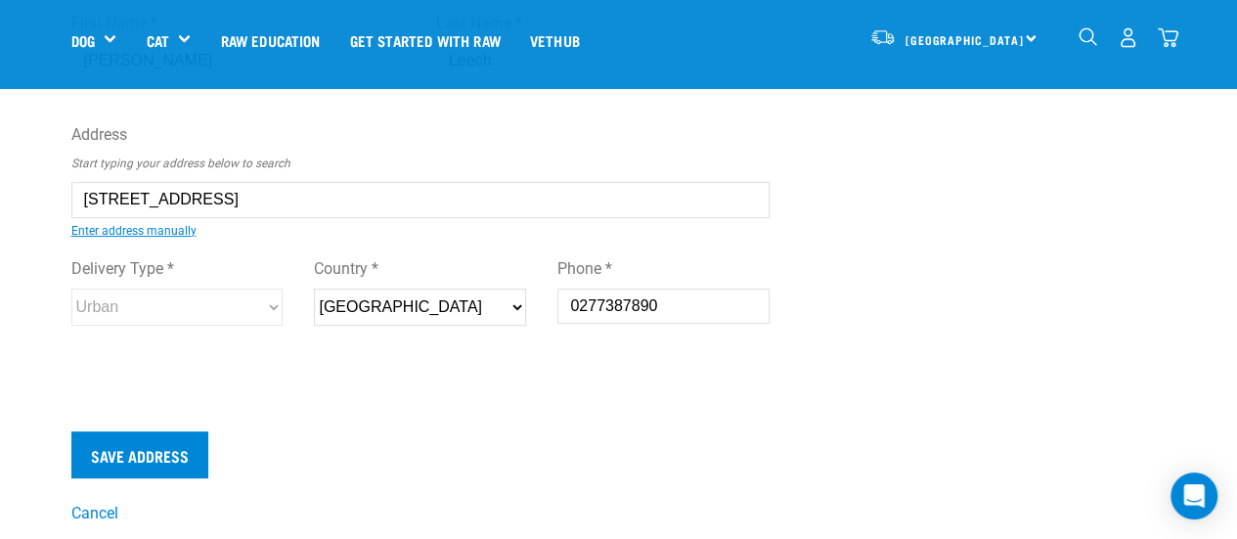
scroll to position [134, 0]
click at [176, 449] on input "Save Address" at bounding box center [139, 453] width 137 height 47
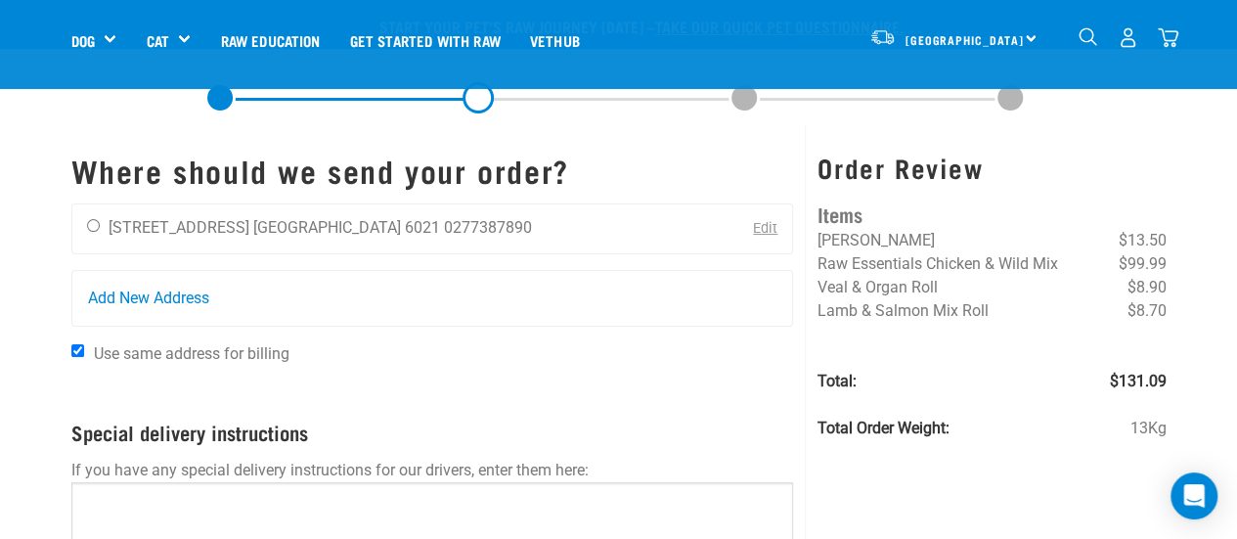
scroll to position [115, 0]
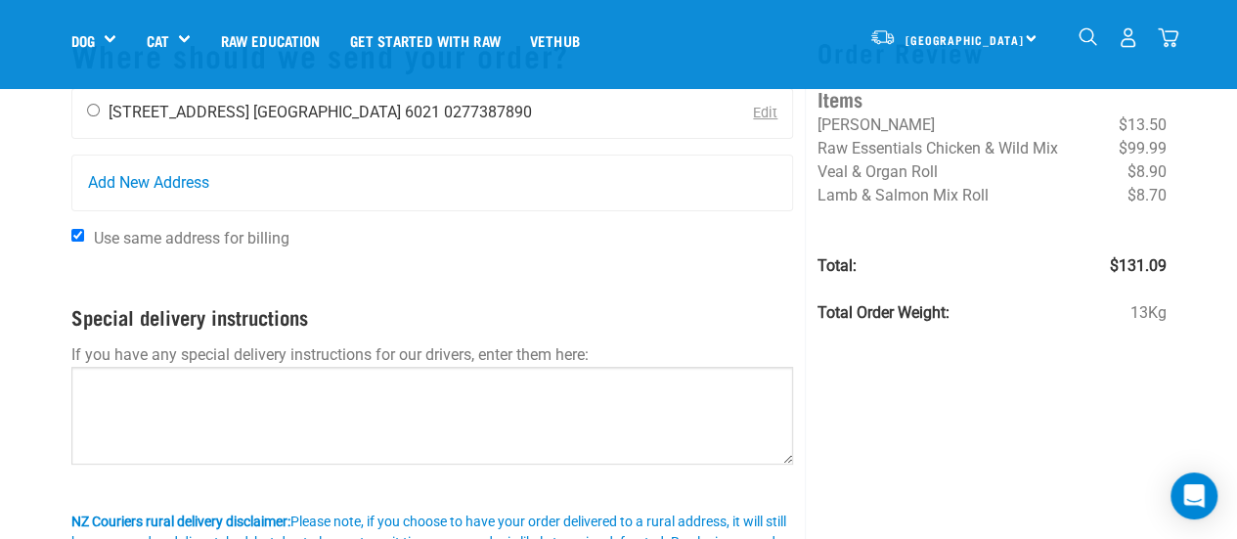
click at [97, 110] on input "radio" at bounding box center [93, 110] width 13 height 13
radio input "true"
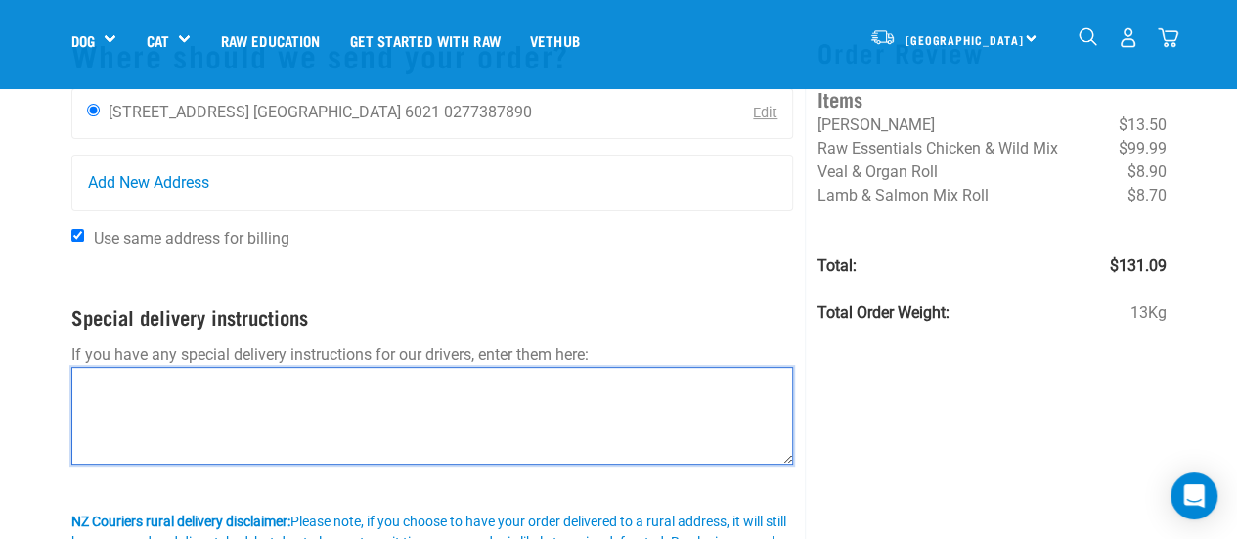
click at [167, 392] on textarea at bounding box center [432, 416] width 723 height 98
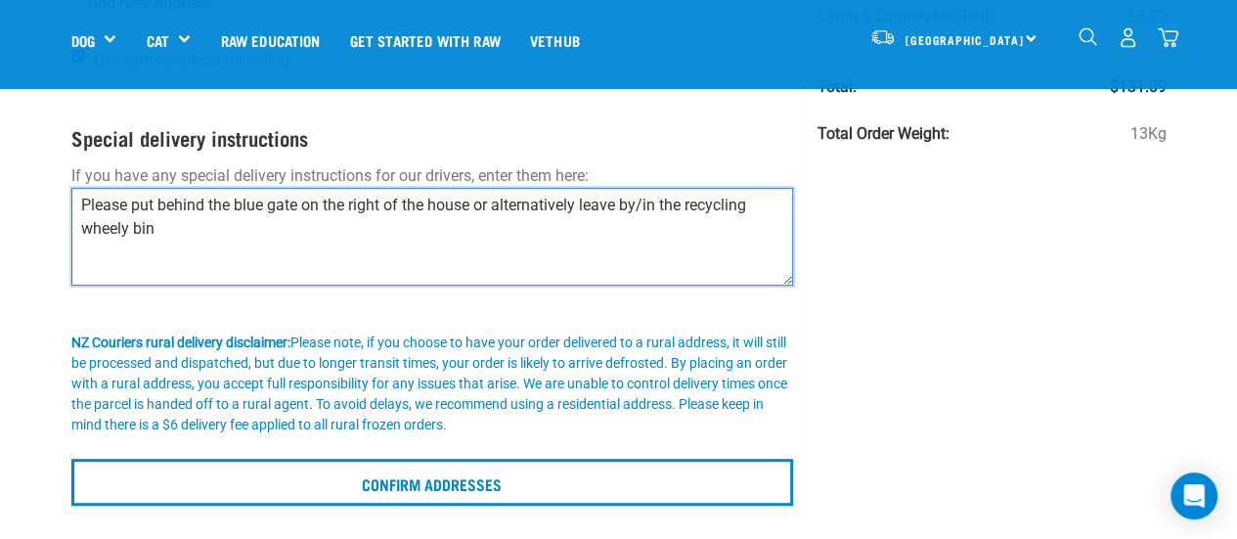
scroll to position [365, 0]
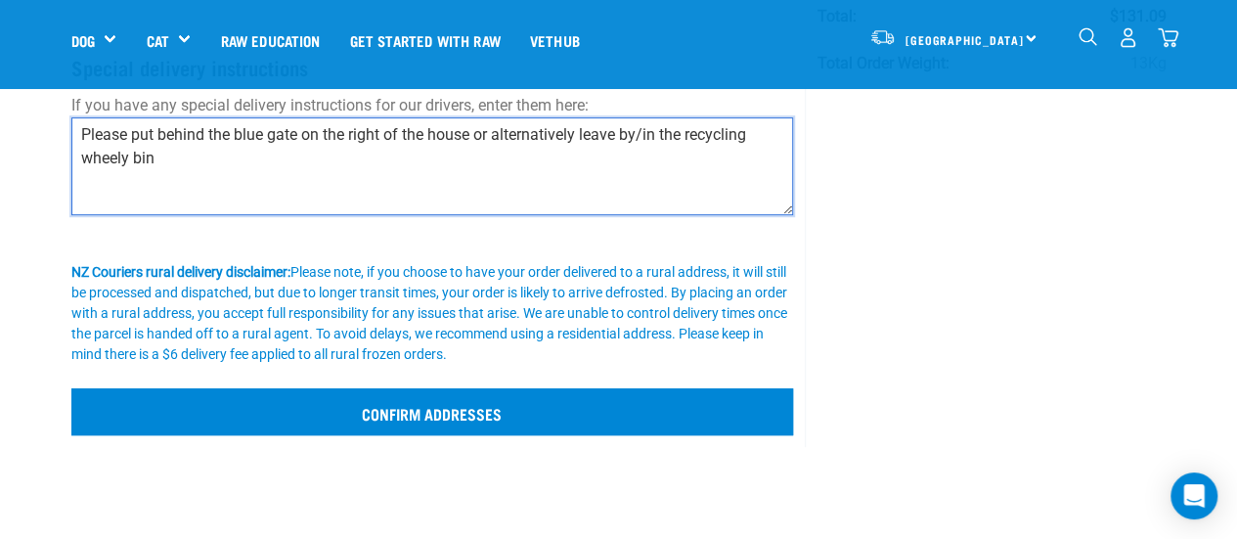
type textarea "Please put behind the blue gate on the right of the house or alternatively leav…"
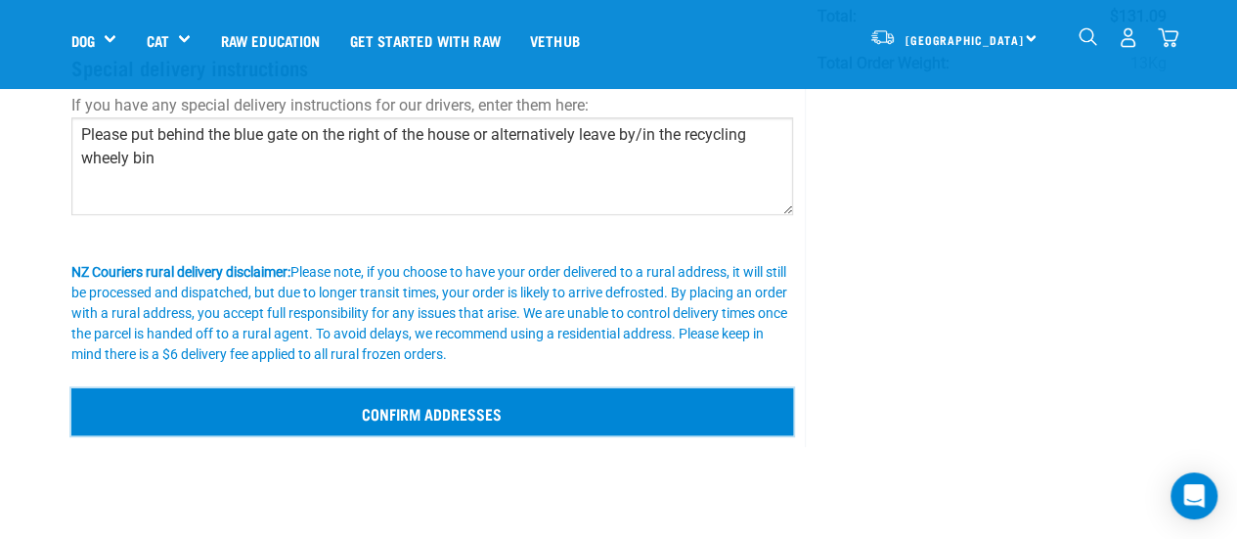
click at [225, 405] on input "Confirm addresses" at bounding box center [432, 411] width 723 height 47
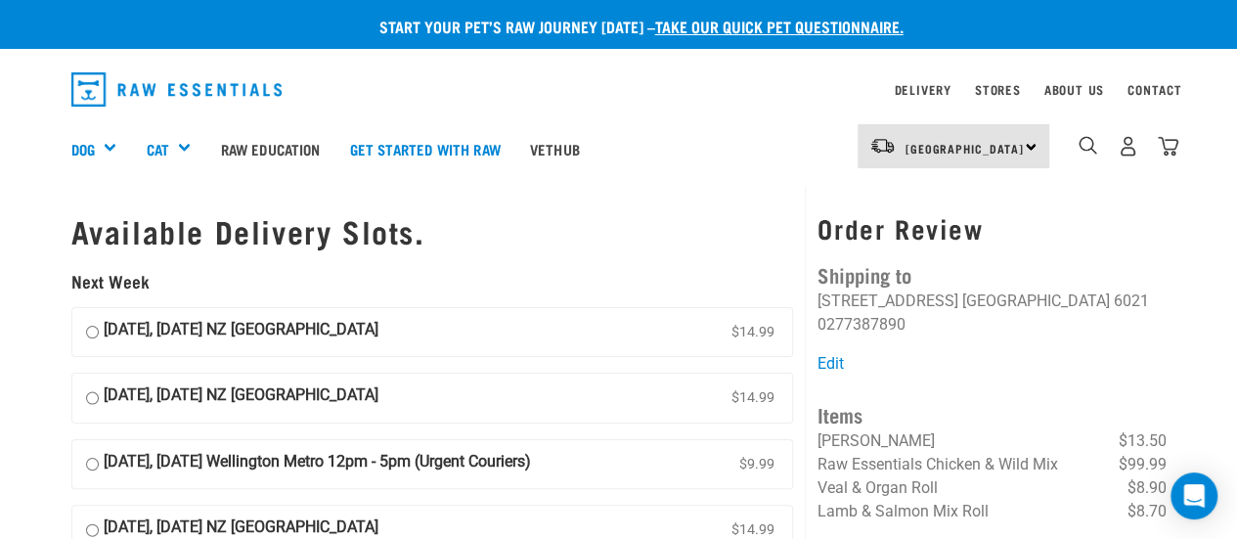
click at [93, 332] on input "[DATE], [DATE] NZ [GEOGRAPHIC_DATA] $14.99" at bounding box center [92, 332] width 13 height 29
radio input "true"
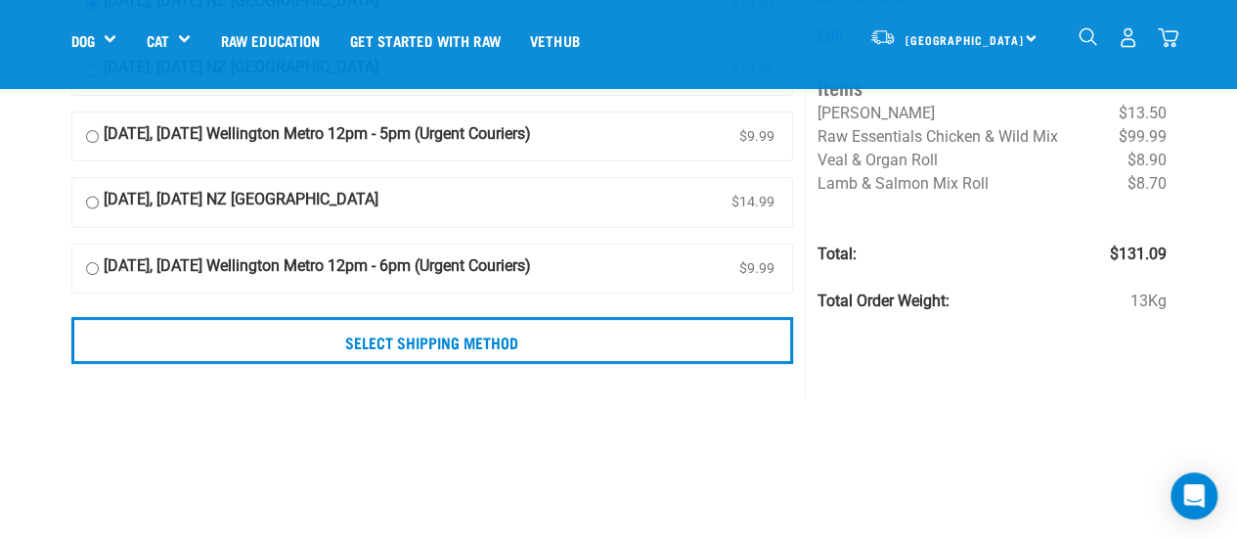
scroll to position [190, 0]
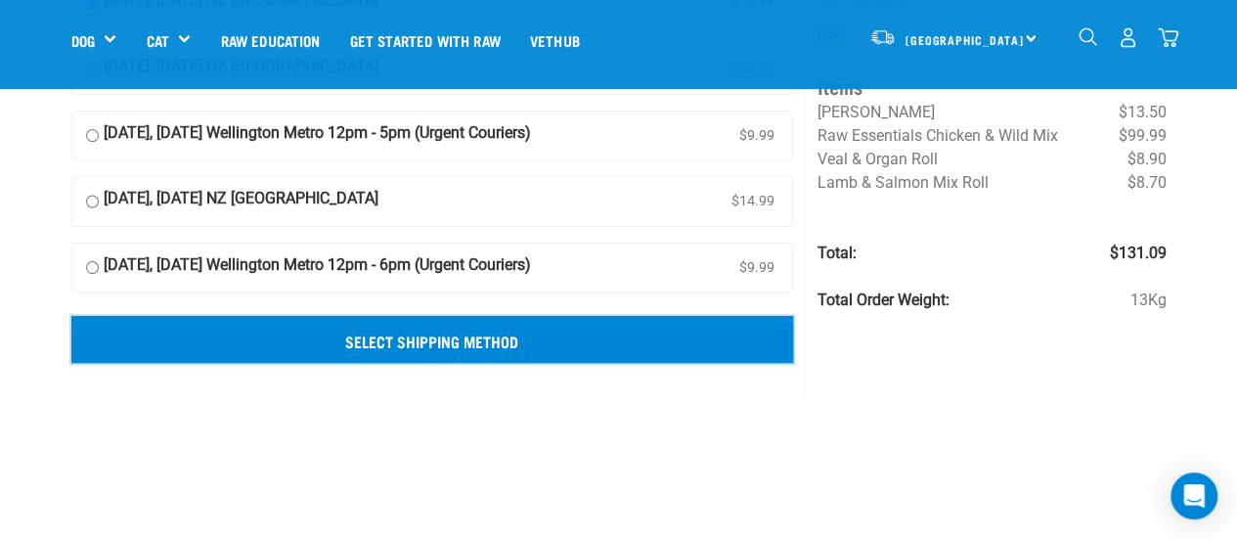
click at [378, 331] on input "Select Shipping Method" at bounding box center [432, 339] width 723 height 47
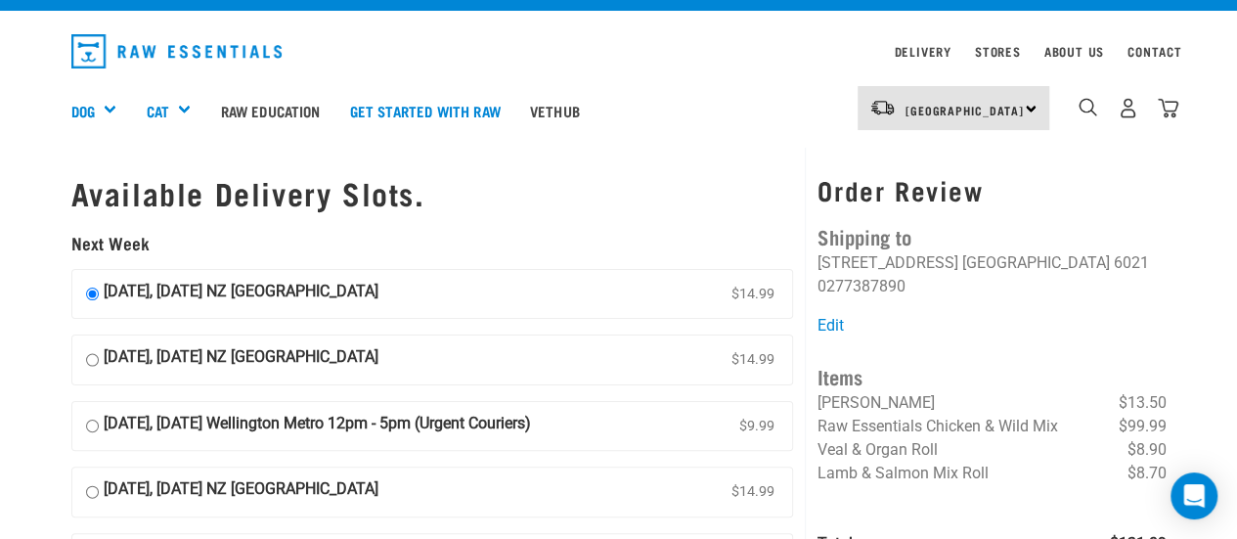
scroll to position [31, 0]
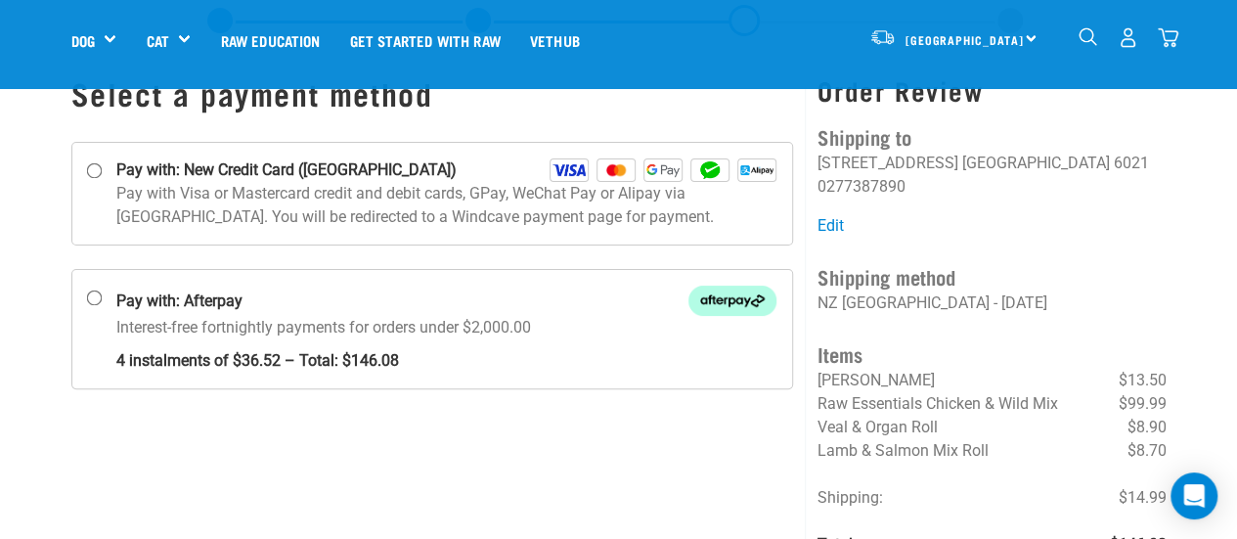
scroll to position [76, 0]
click at [96, 167] on input "Pay with: New Credit Card ([GEOGRAPHIC_DATA])" at bounding box center [94, 172] width 16 height 16
radio input "true"
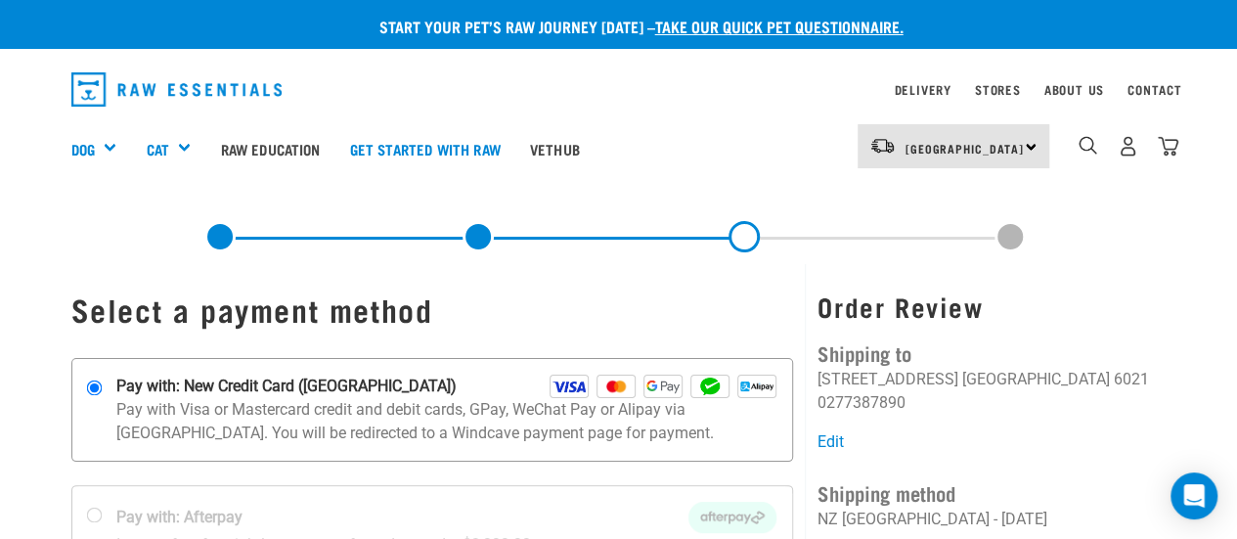
scroll to position [67, 0]
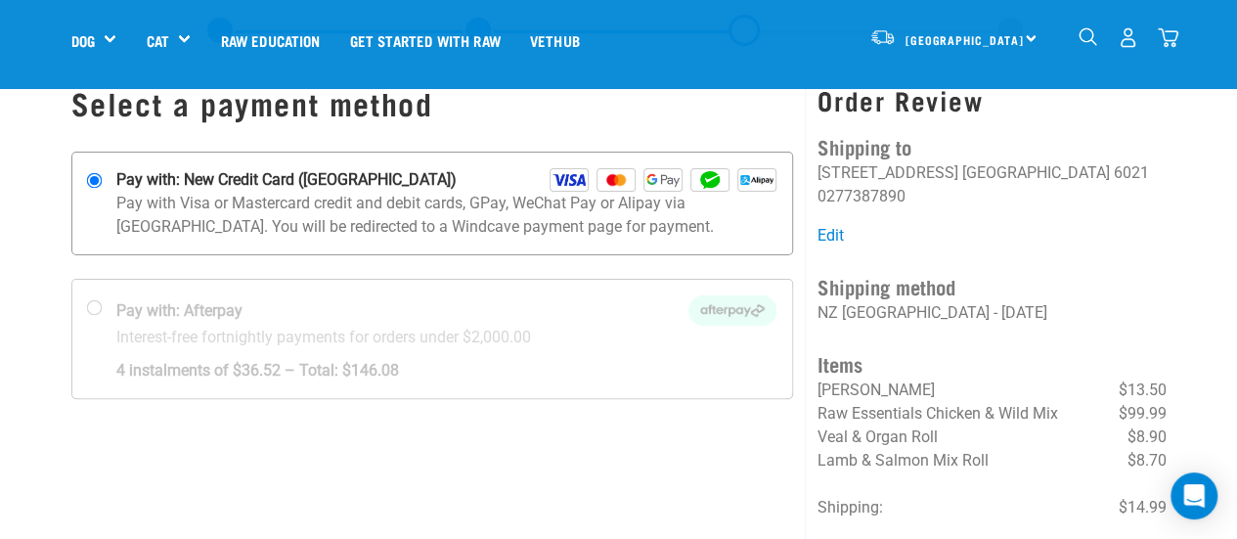
click at [323, 231] on p "Pay with Visa or Mastercard credit and debit cards, GPay, WeChat Pay or Alipay …" at bounding box center [446, 215] width 661 height 47
click at [102, 189] on input "Pay with: New Credit Card ([GEOGRAPHIC_DATA])" at bounding box center [94, 181] width 16 height 16
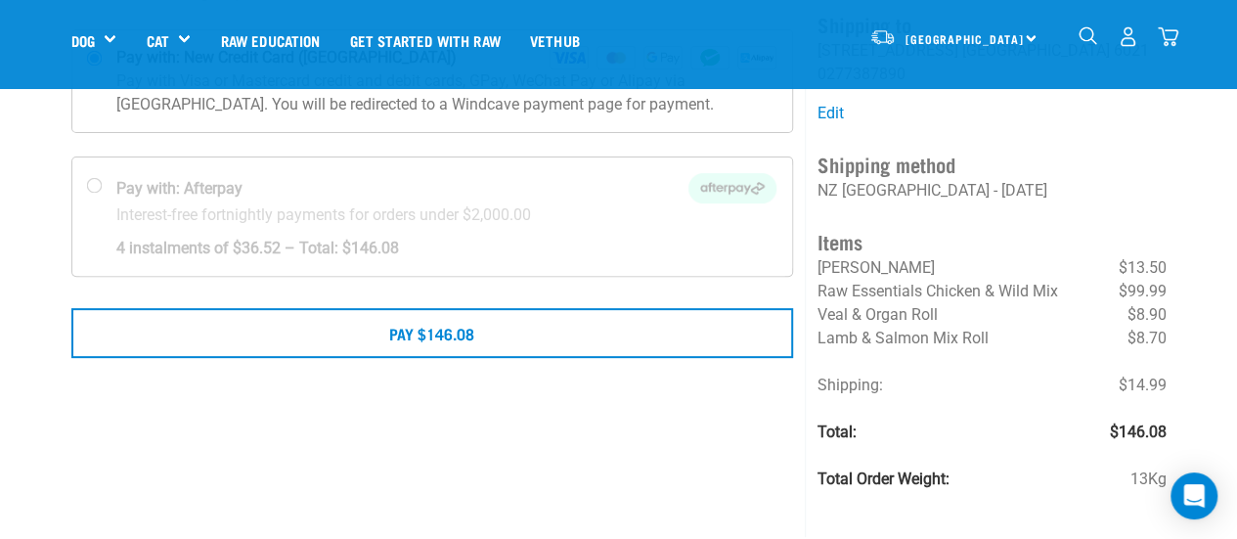
scroll to position [278, 0]
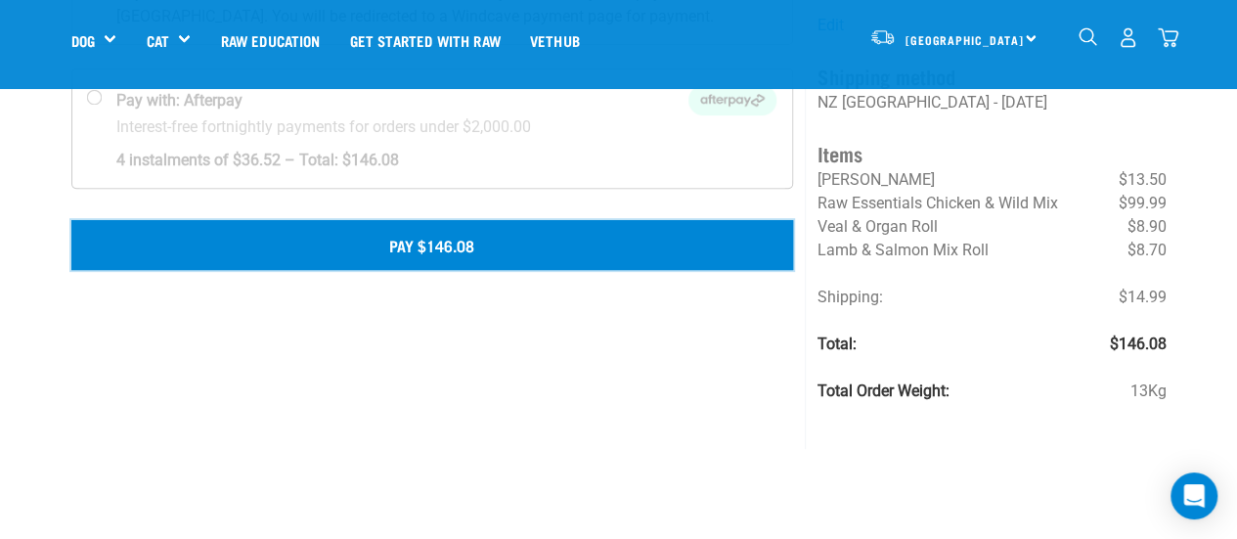
click at [403, 250] on button "Pay $146.08" at bounding box center [432, 244] width 723 height 49
click at [415, 236] on button "Pay $146.08" at bounding box center [432, 244] width 723 height 49
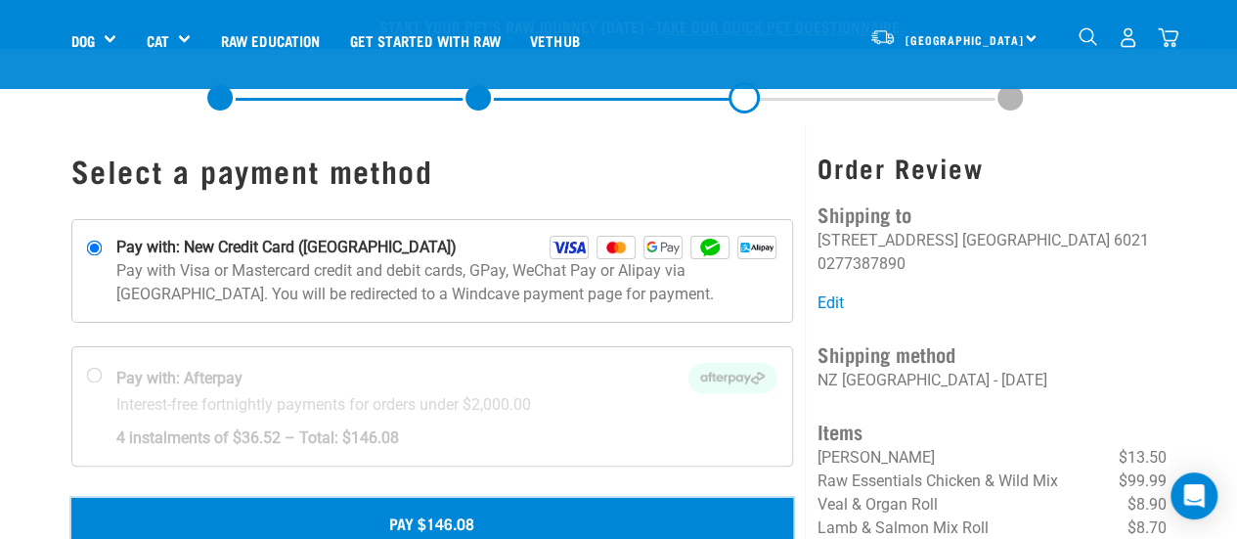
scroll to position [168, 0]
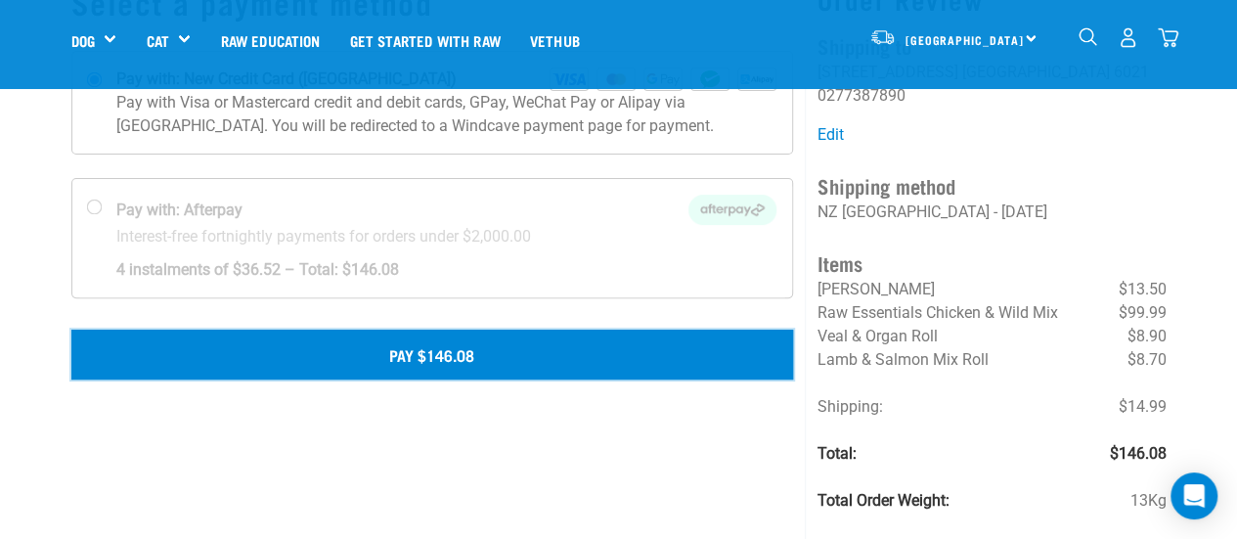
click at [409, 353] on button "Pay $146.08" at bounding box center [432, 354] width 723 height 49
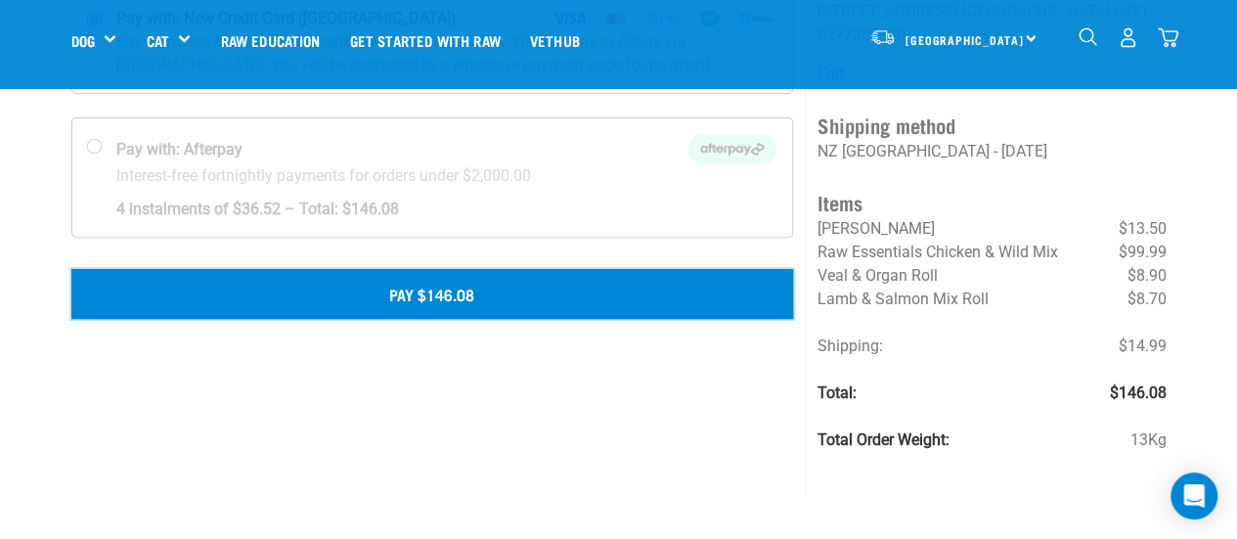
scroll to position [228, 0]
